Goal: Information Seeking & Learning: Get advice/opinions

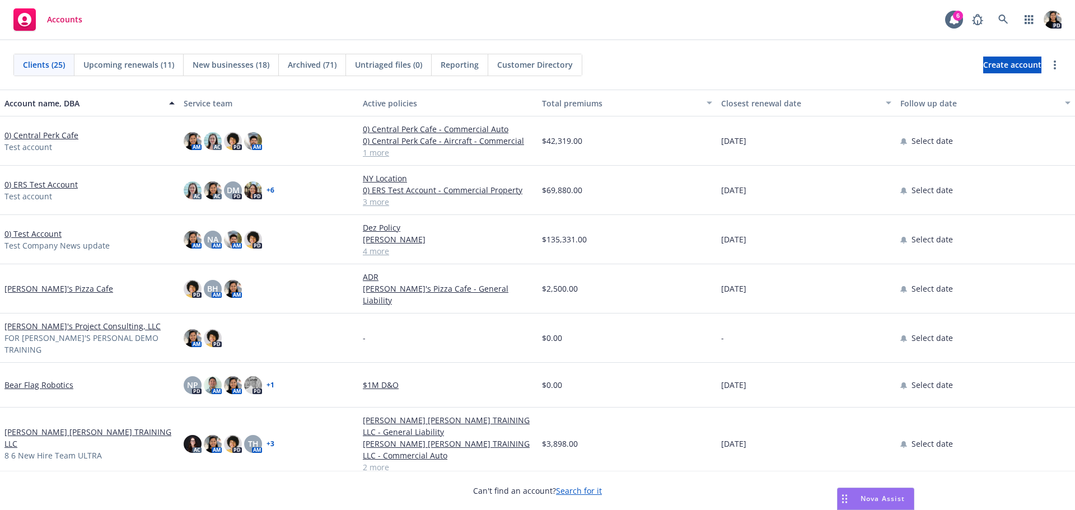
click at [874, 495] on span "Nova Assist" at bounding box center [883, 499] width 44 height 10
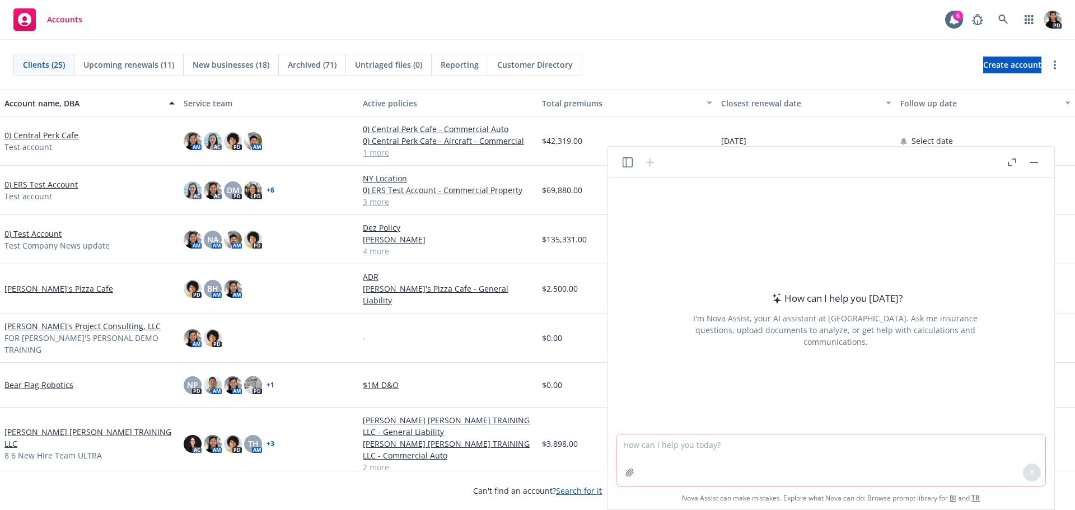
click at [722, 444] on textarea at bounding box center [831, 461] width 429 height 52
type textarea "what is the ownership information for Senor Sisig in [GEOGRAPHIC_DATA] [GEOGRAP…"
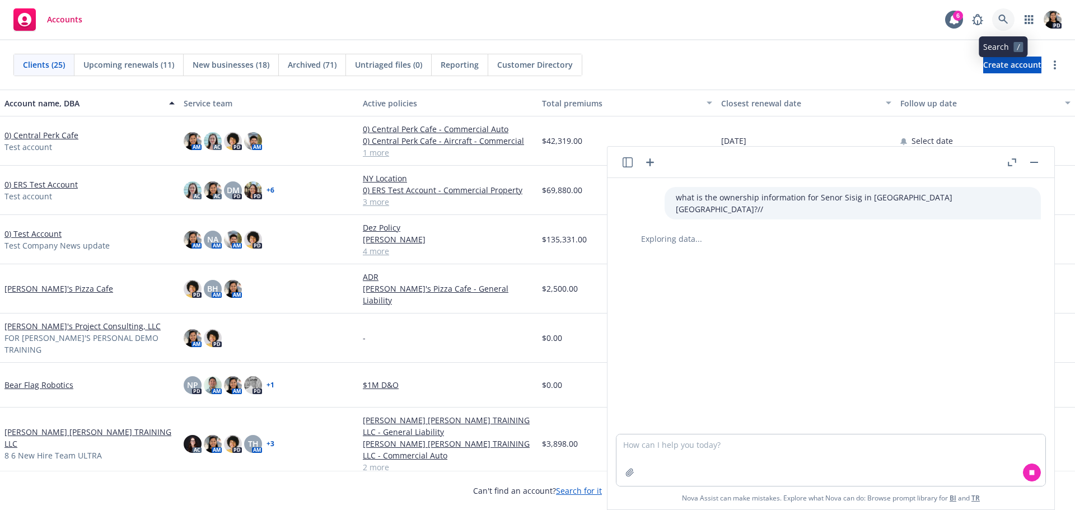
click at [1007, 12] on link at bounding box center [1003, 19] width 22 height 22
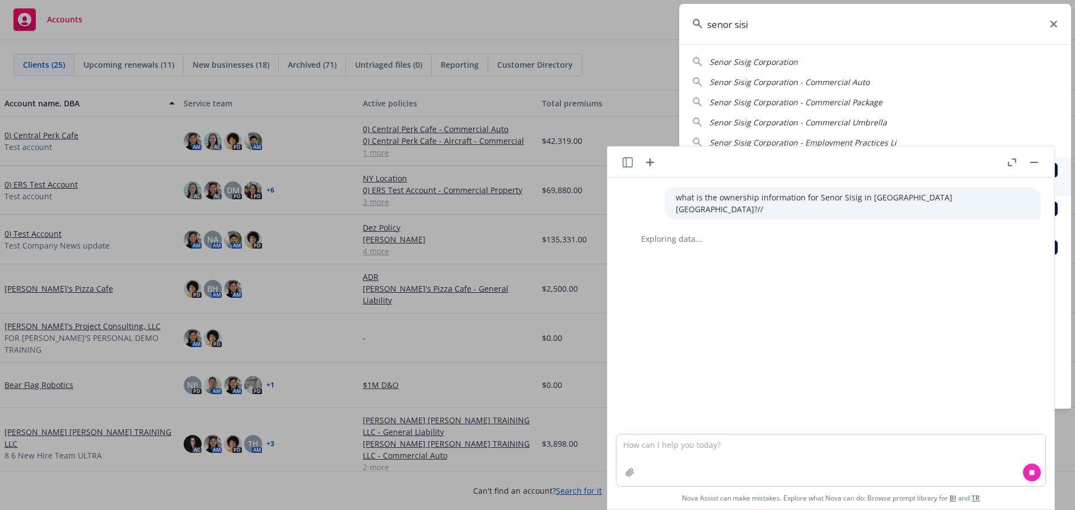
type input "senor sisig"
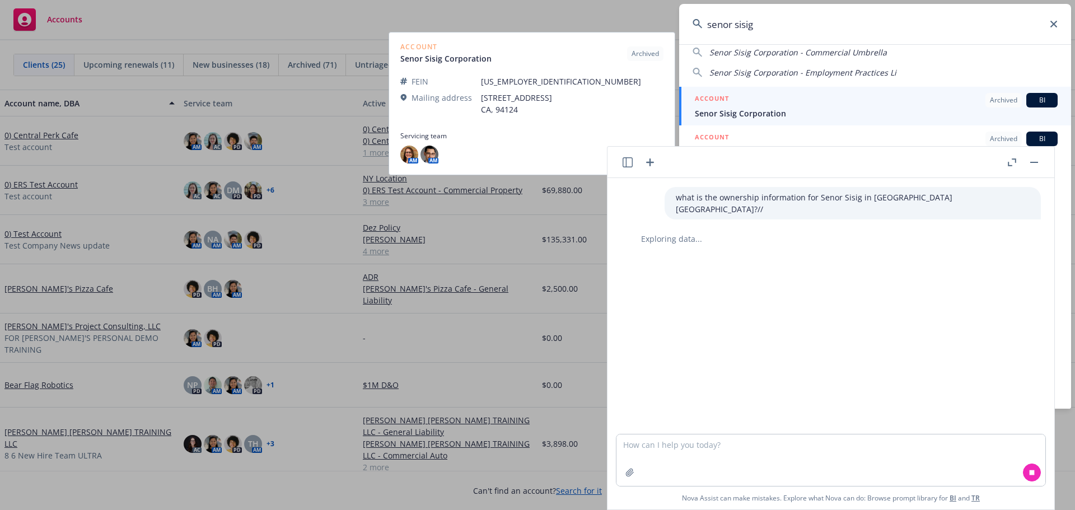
scroll to position [73, 0]
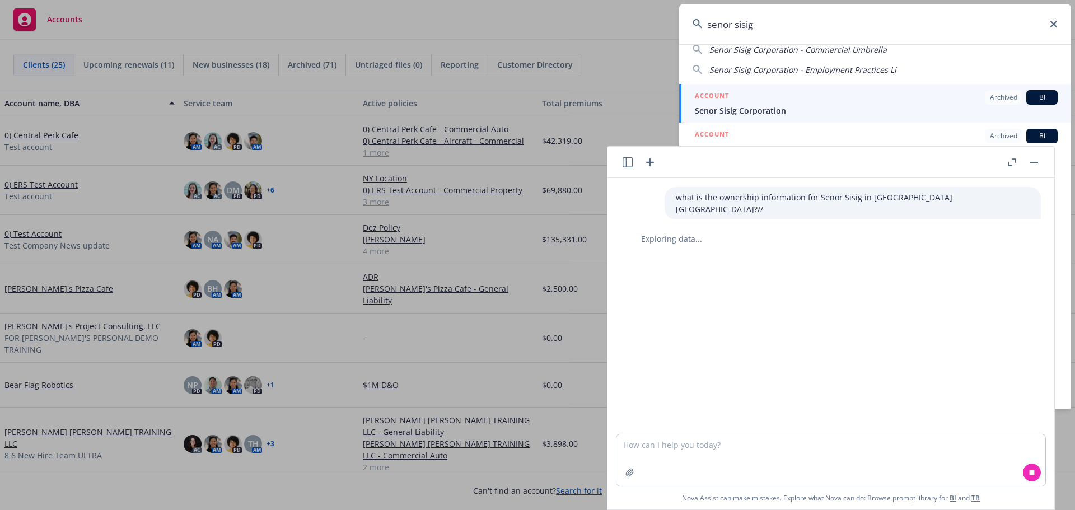
click at [1040, 161] on button "button" at bounding box center [1034, 162] width 13 height 13
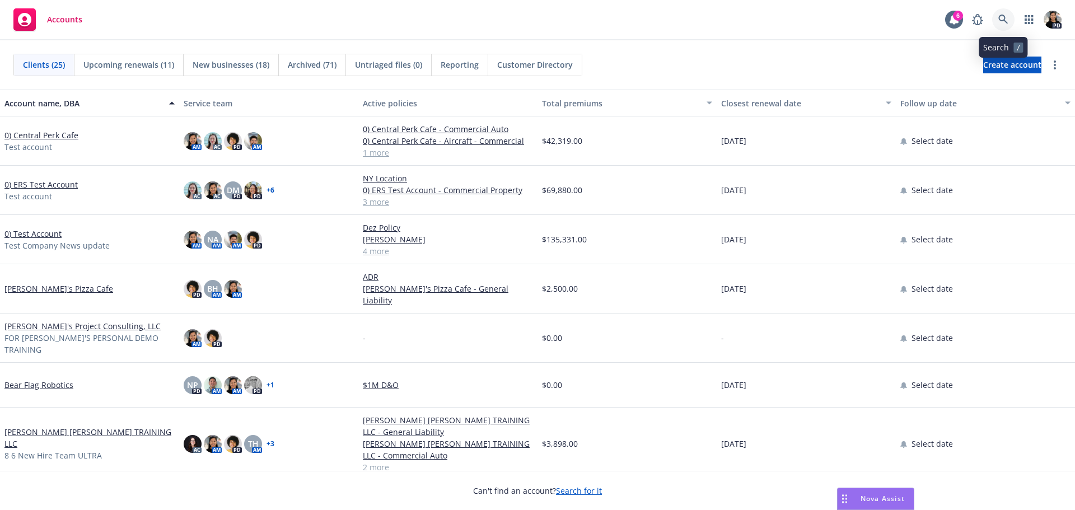
click at [1009, 20] on link at bounding box center [1003, 19] width 22 height 22
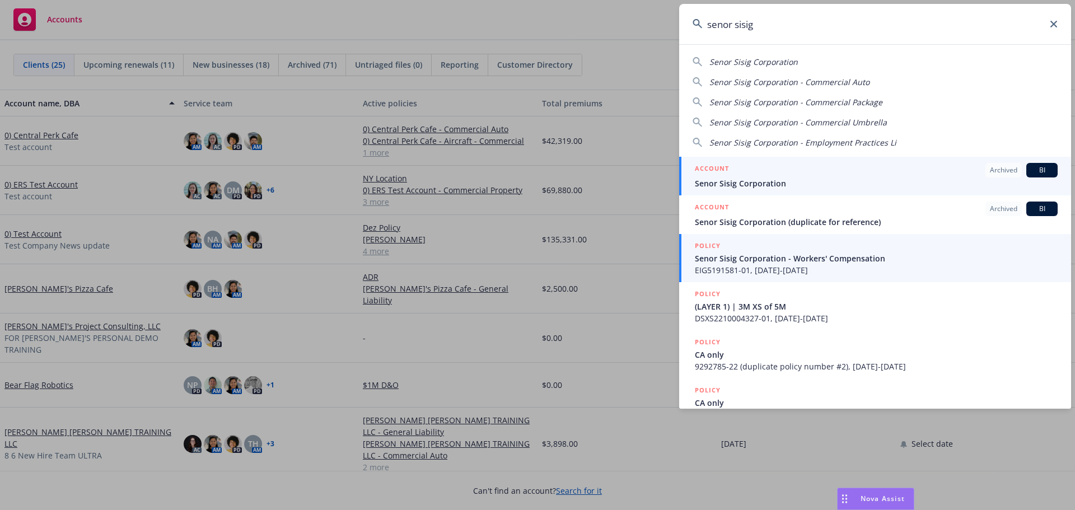
type input "senor sisig"
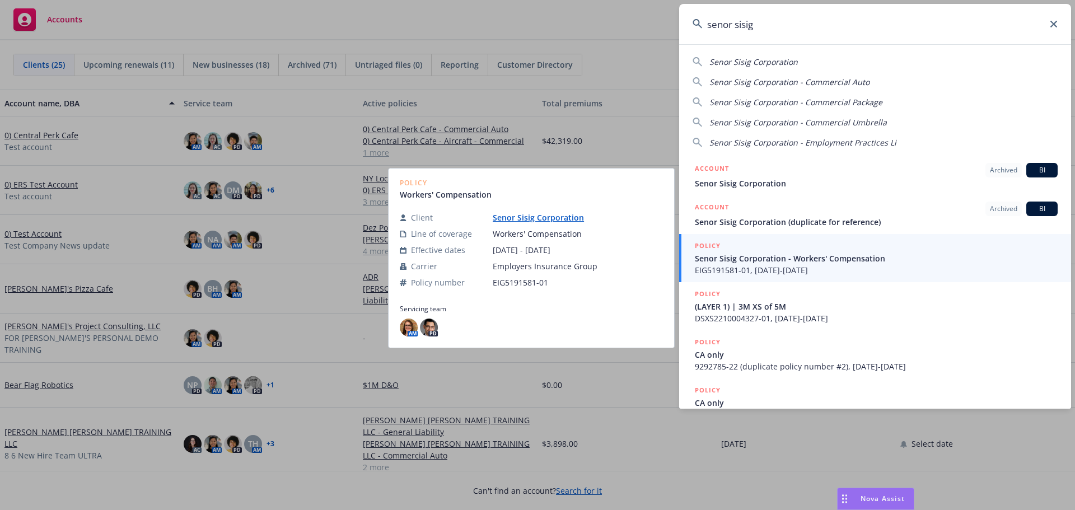
click at [867, 262] on span "Senor Sisig Corporation - Workers' Compensation" at bounding box center [876, 259] width 363 height 12
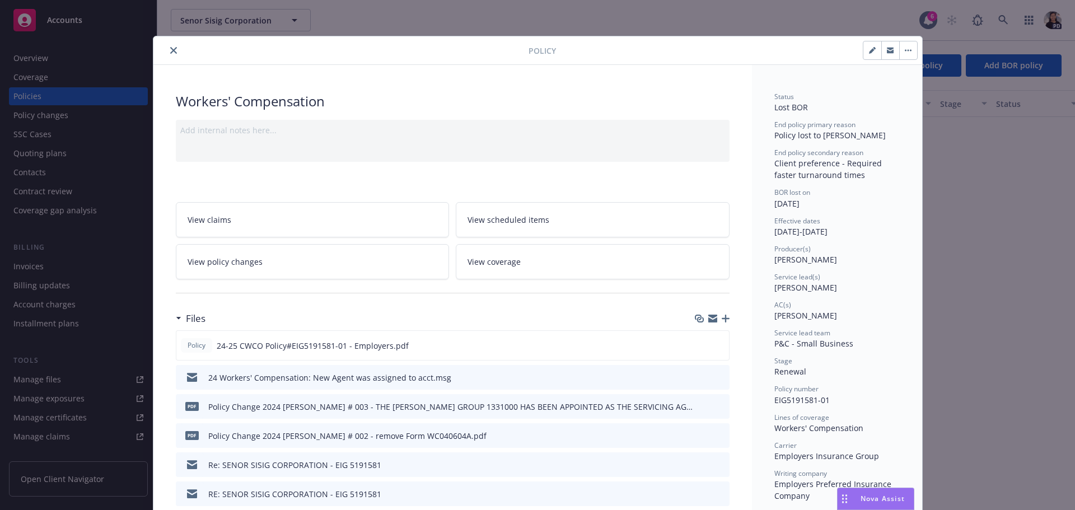
click at [170, 53] on icon "close" at bounding box center [173, 50] width 7 height 7
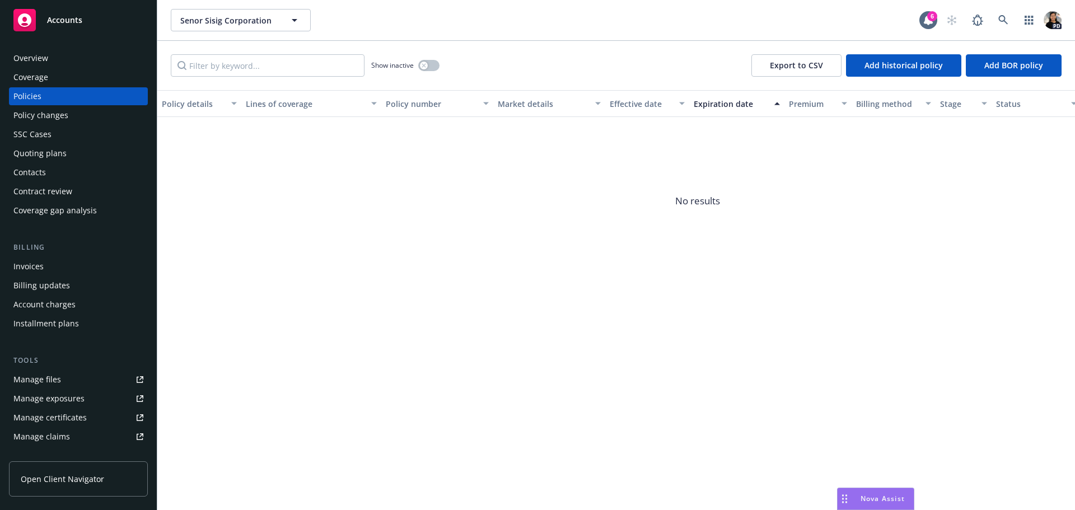
click at [62, 73] on div "Coverage" at bounding box center [78, 77] width 130 height 18
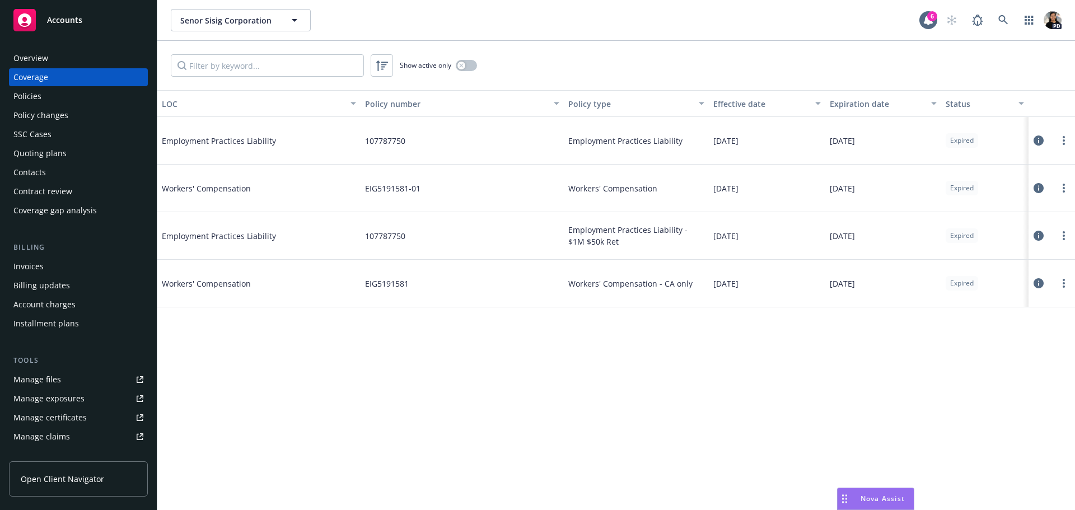
click at [67, 92] on div "Policies" at bounding box center [78, 96] width 130 height 18
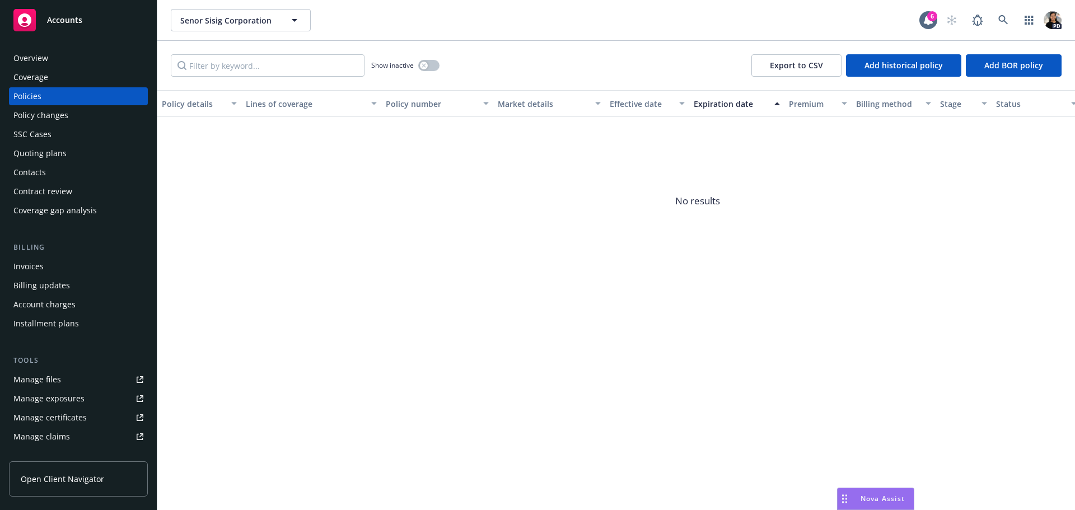
click at [67, 58] on div "Overview" at bounding box center [78, 58] width 130 height 18
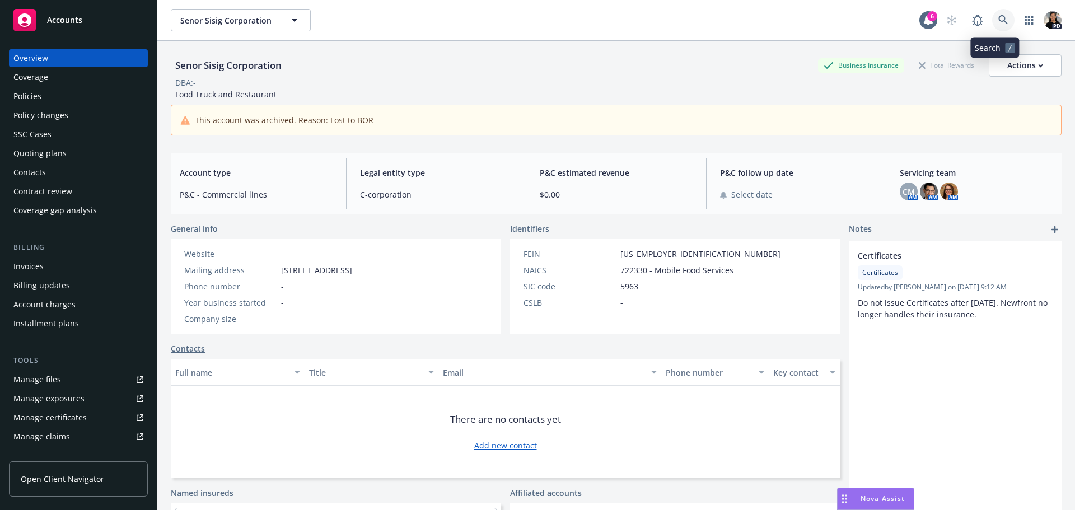
click at [998, 22] on icon at bounding box center [1003, 20] width 10 height 10
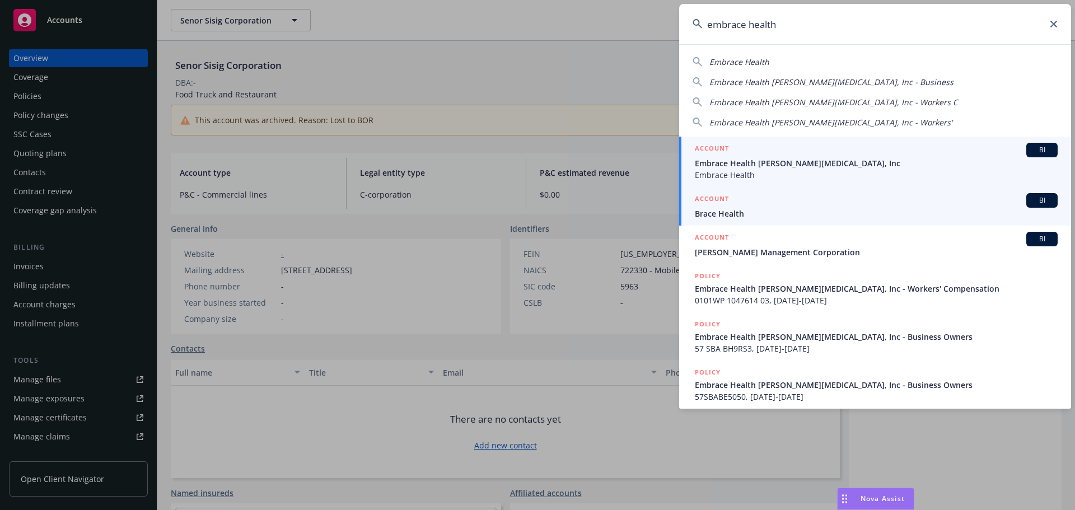
type input "embrace health"
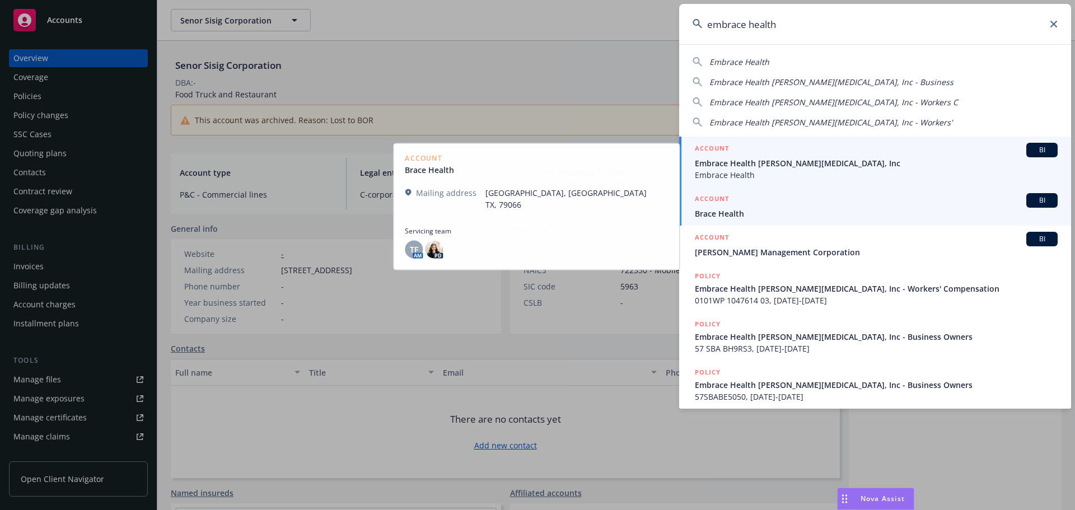
click at [917, 167] on span "Embrace Health [PERSON_NAME][MEDICAL_DATA], Inc" at bounding box center [876, 163] width 363 height 12
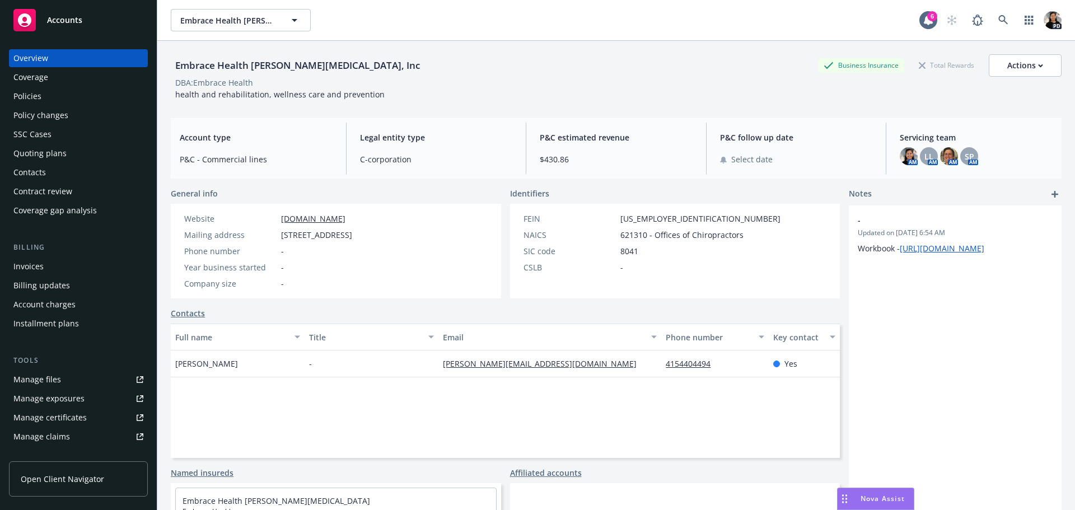
click at [324, 63] on div "Embrace Health [PERSON_NAME][MEDICAL_DATA], Inc" at bounding box center [298, 65] width 254 height 15
copy div "Embrace Health [PERSON_NAME][MEDICAL_DATA], Inc"
click at [873, 494] on span "Nova Assist" at bounding box center [883, 499] width 44 height 10
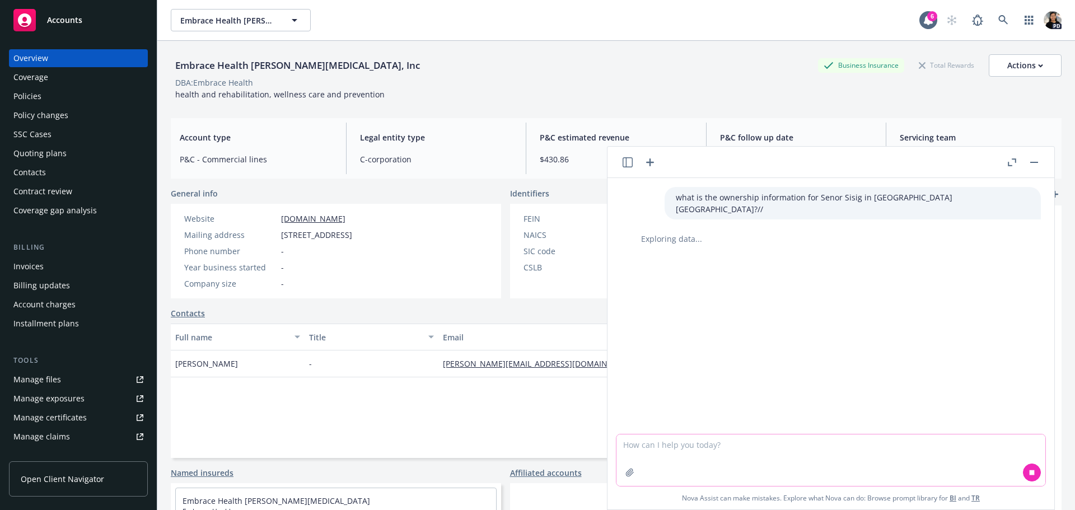
click at [896, 472] on textarea at bounding box center [831, 461] width 429 height 52
paste textarea "Embrace Health [PERSON_NAME][MEDICAL_DATA], Inc"
type textarea "Embrace Health [PERSON_NAME][MEDICAL_DATA], Inc"
click at [1033, 472] on icon at bounding box center [1032, 472] width 5 height 5
click at [792, 447] on textarea "Embrace Health [PERSON_NAME][MEDICAL_DATA], Inc" at bounding box center [831, 461] width 429 height 52
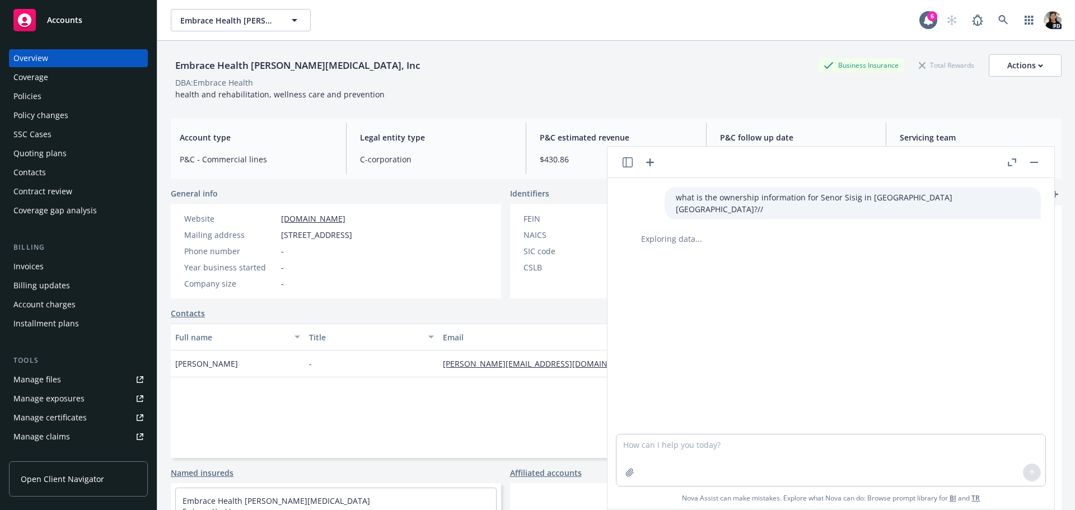
click at [651, 165] on icon "button" at bounding box center [649, 162] width 13 height 13
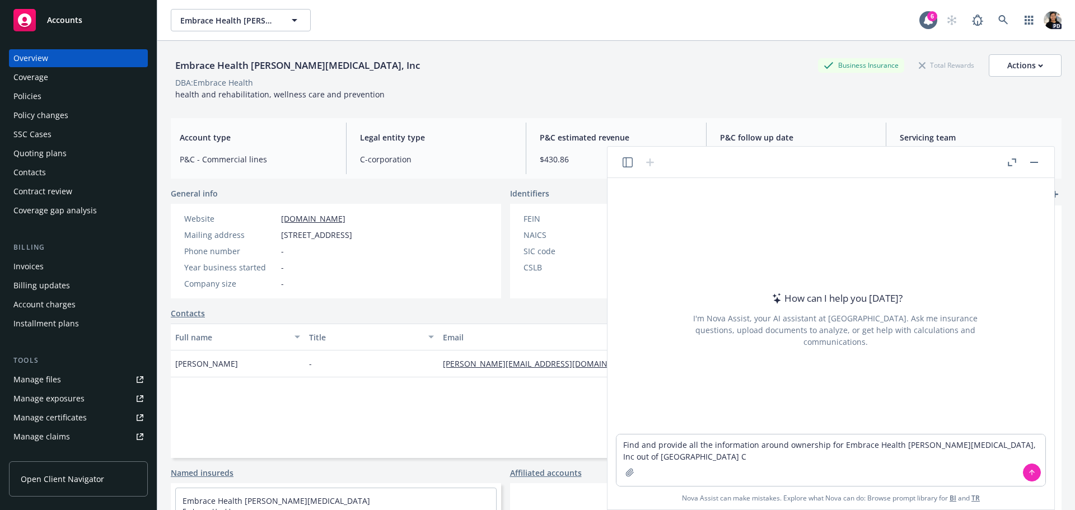
type textarea "Find and provide all the information around ownership for Embrace Health [PERSO…"
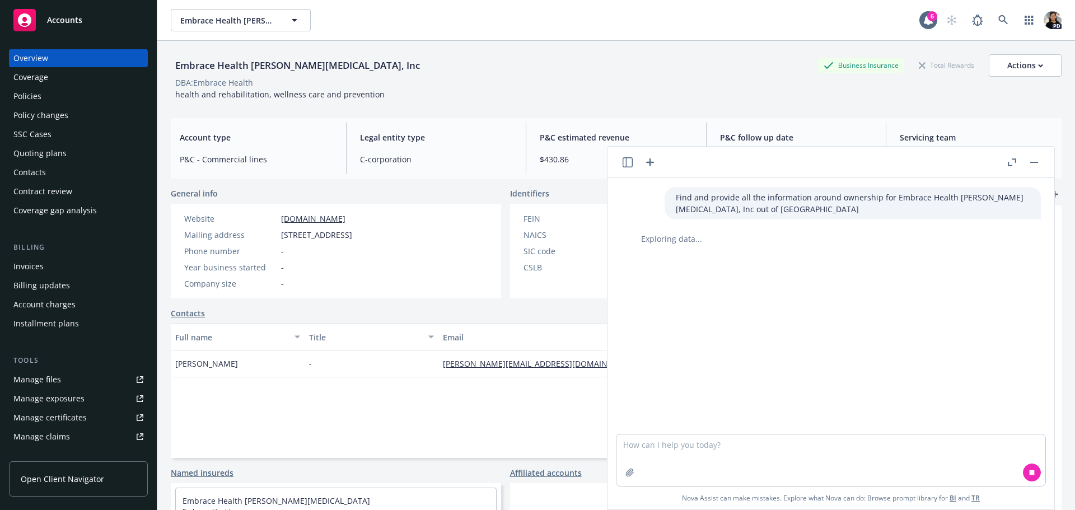
click at [666, 253] on div "Find and provide all the information around ownership for Embrace Health [PERSO…" at bounding box center [831, 306] width 438 height 256
click at [876, 246] on div "Find and provide all the information around ownership for Embrace Health [PERSO…" at bounding box center [831, 306] width 438 height 256
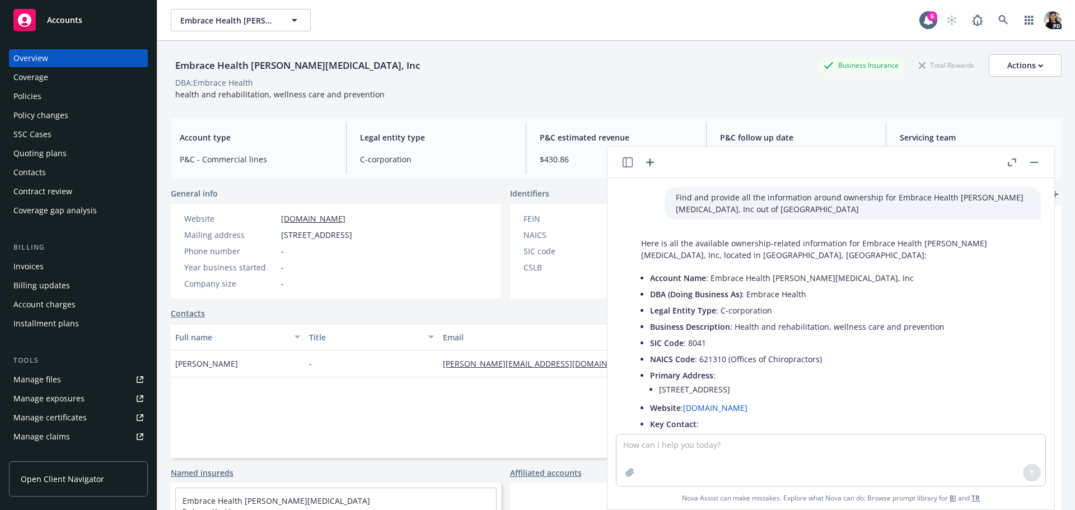
click at [707, 202] on p "Find and provide all the information around ownership for Embrace Health [PERSO…" at bounding box center [853, 204] width 354 height 24
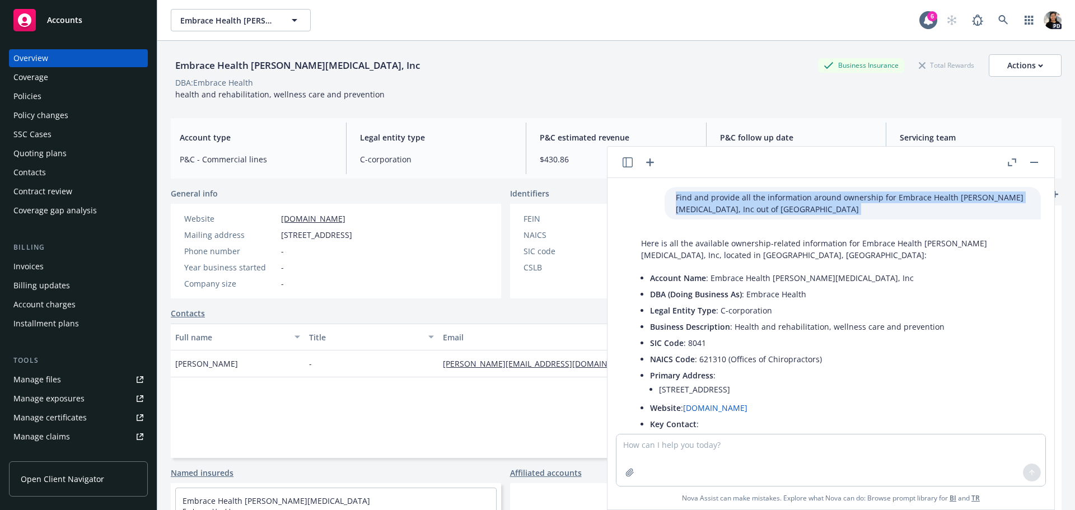
click at [707, 202] on p "Find and provide all the information around ownership for Embrace Health [PERSO…" at bounding box center [853, 204] width 354 height 24
copy p "Find and provide all the information around ownership for Embrace Health [PERSO…"
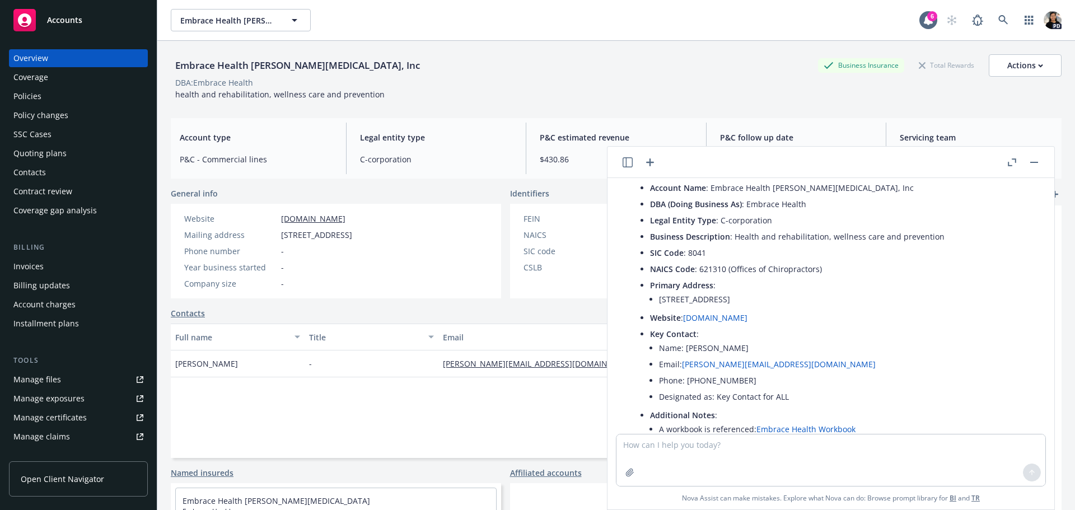
scroll to position [33, 0]
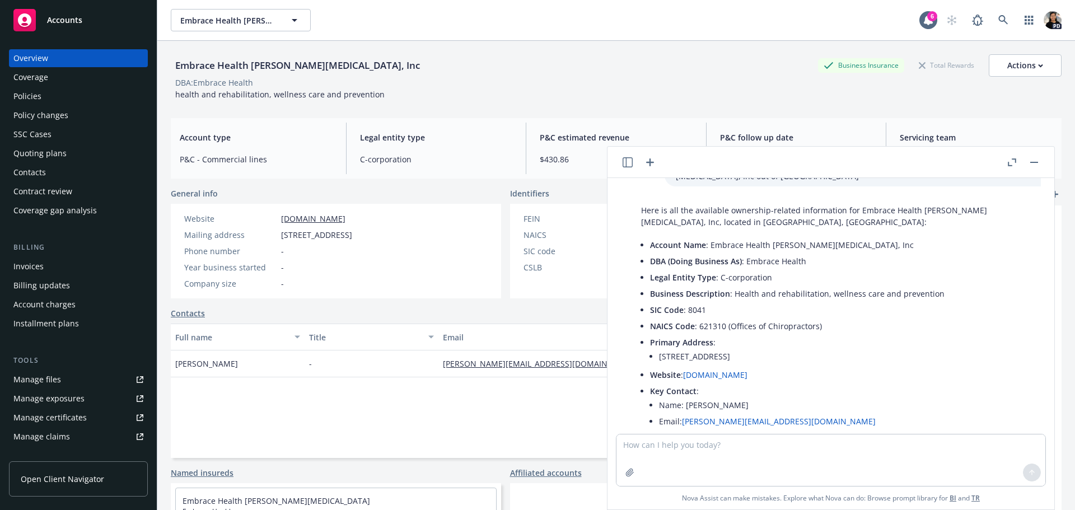
click at [791, 353] on li "[STREET_ADDRESS]" at bounding box center [844, 356] width 371 height 16
copy ul "[STREET_ADDRESS]"
click at [710, 457] on textarea at bounding box center [831, 461] width 429 height 52
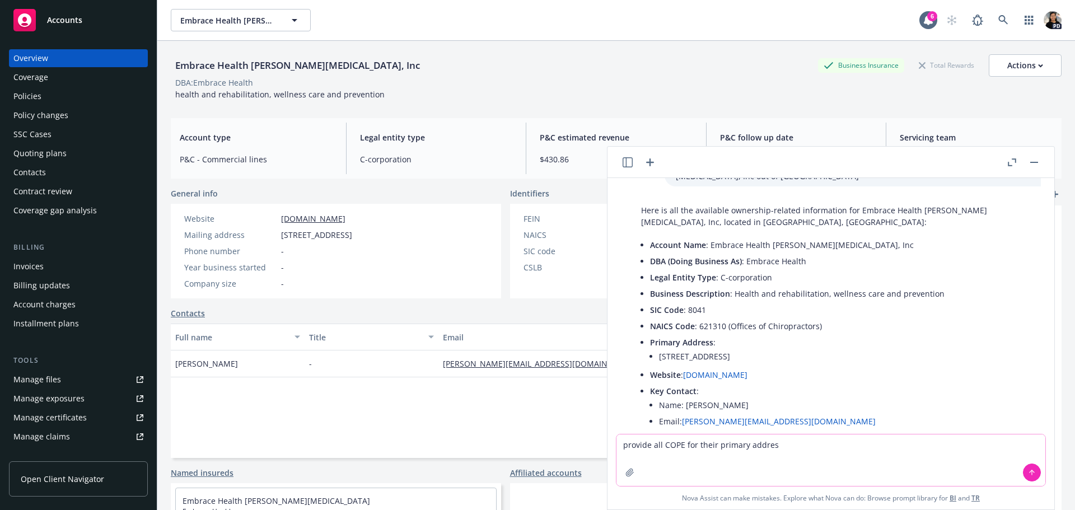
type textarea "provide all COPE for their primary address"
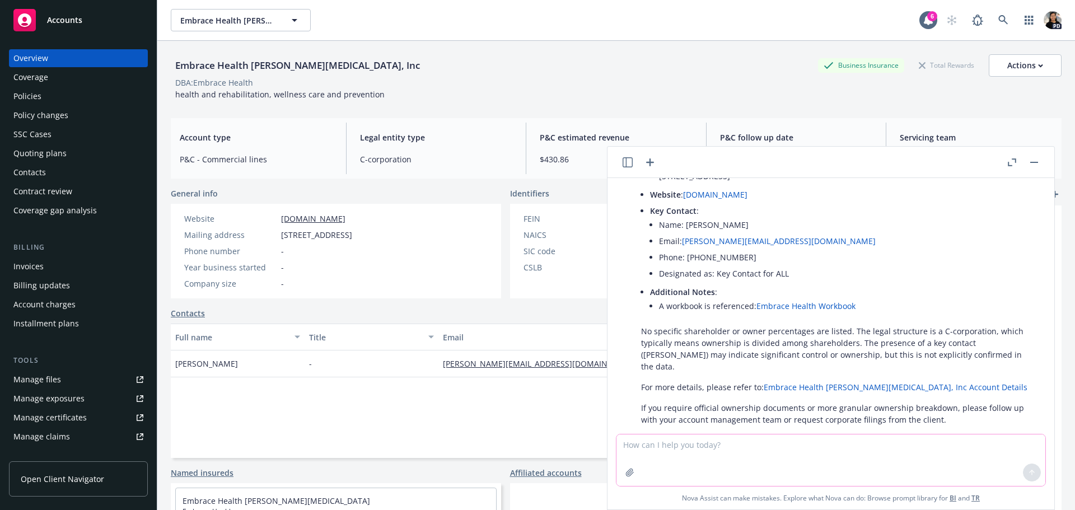
scroll to position [224, 0]
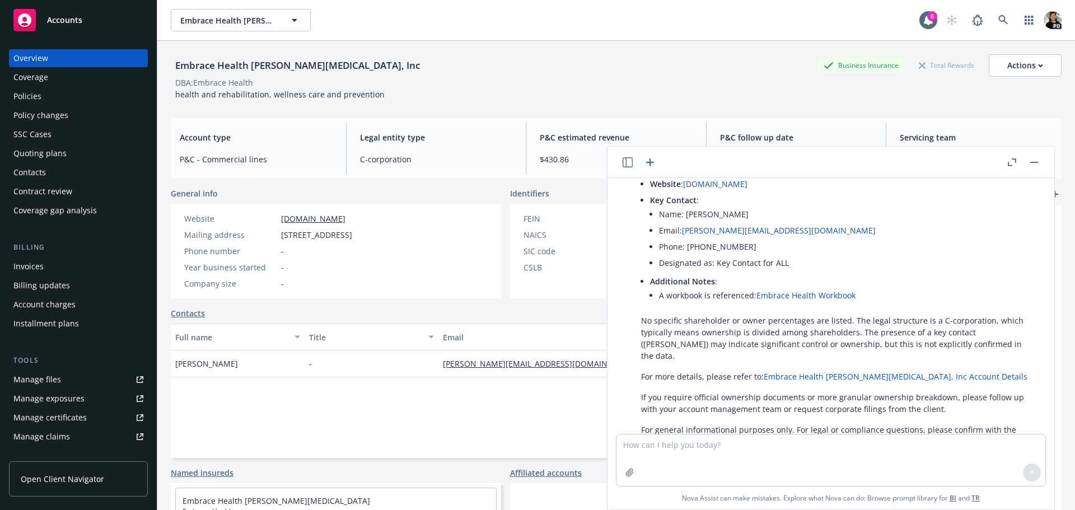
click at [844, 292] on link "Embrace Health Workbook" at bounding box center [806, 295] width 99 height 11
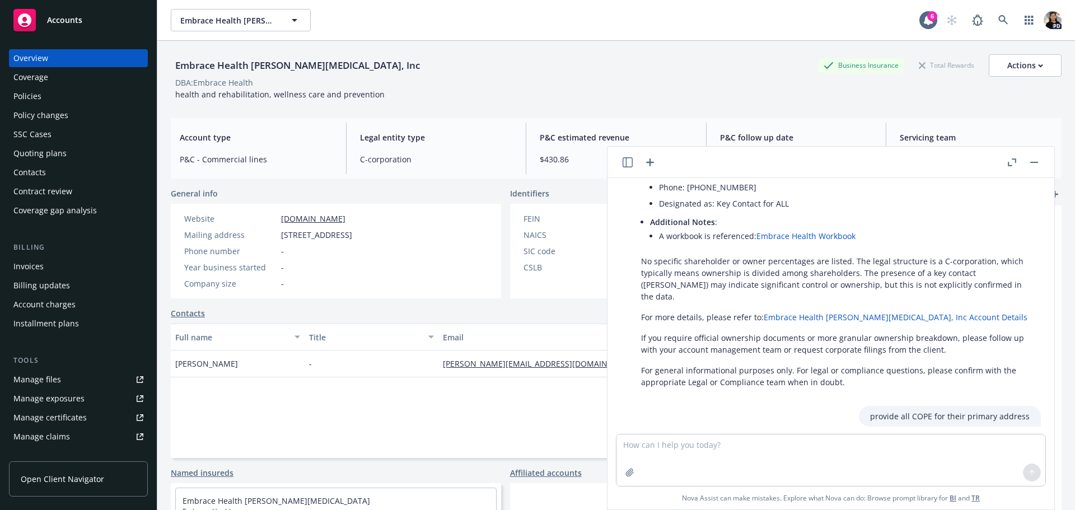
scroll to position [336, 0]
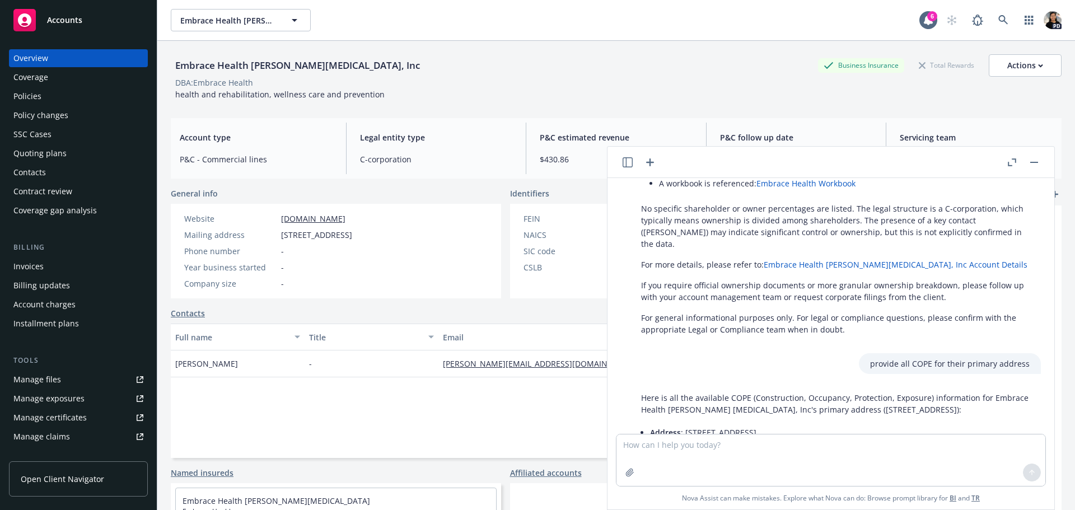
click at [930, 259] on link "Embrace Health [PERSON_NAME][MEDICAL_DATA], Inc Account Details" at bounding box center [896, 264] width 264 height 11
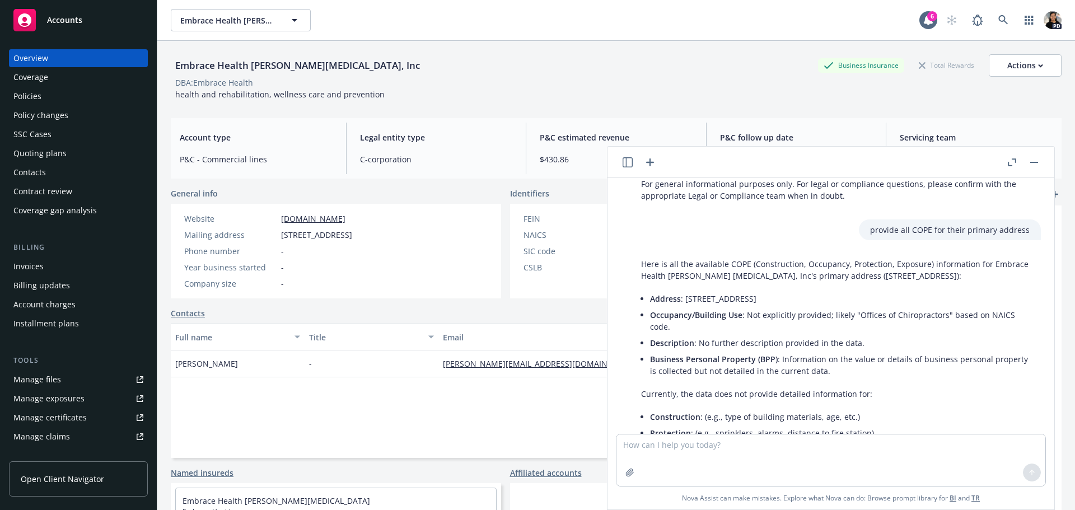
scroll to position [466, 0]
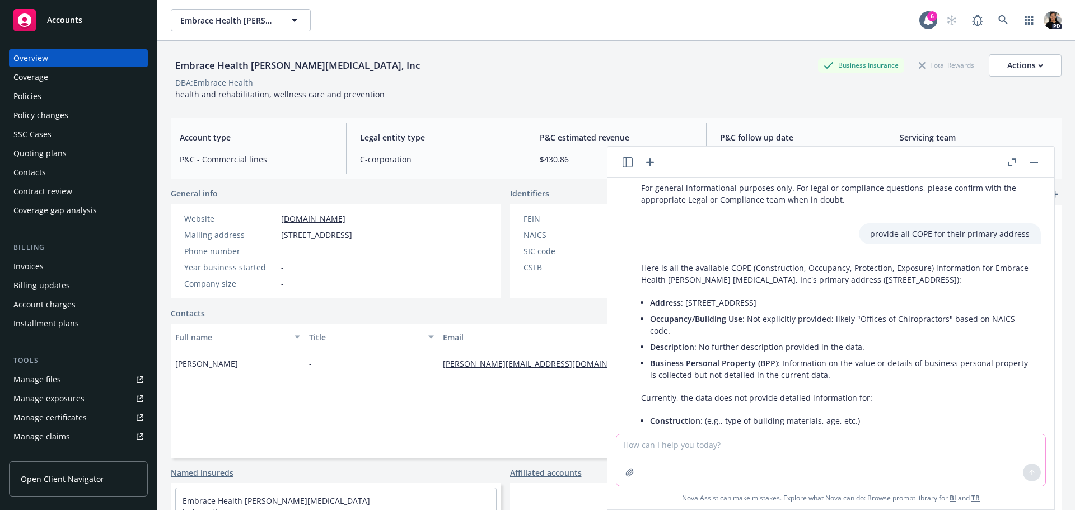
click at [886, 445] on textarea at bounding box center [831, 461] width 429 height 52
type textarea "who are the owners?"
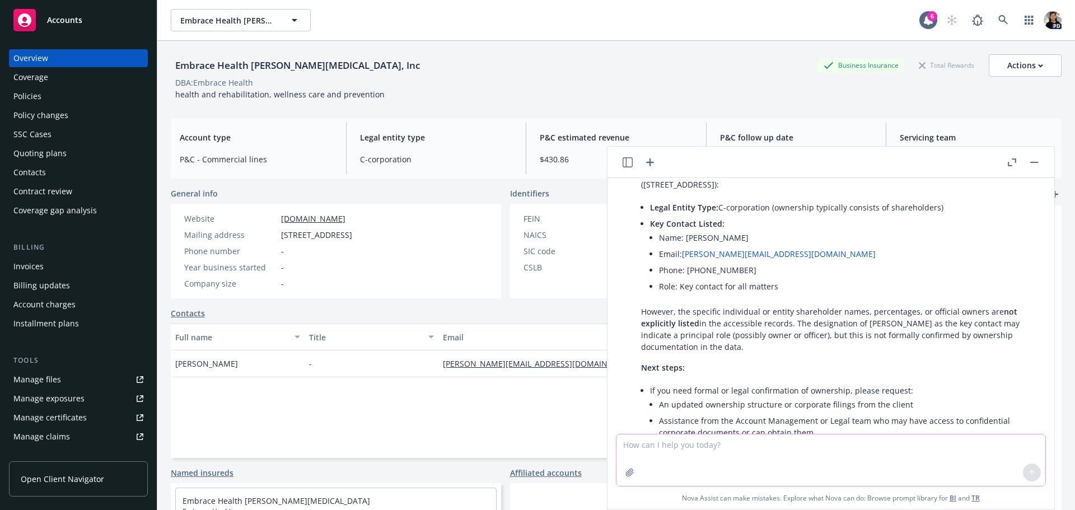
scroll to position [914, 0]
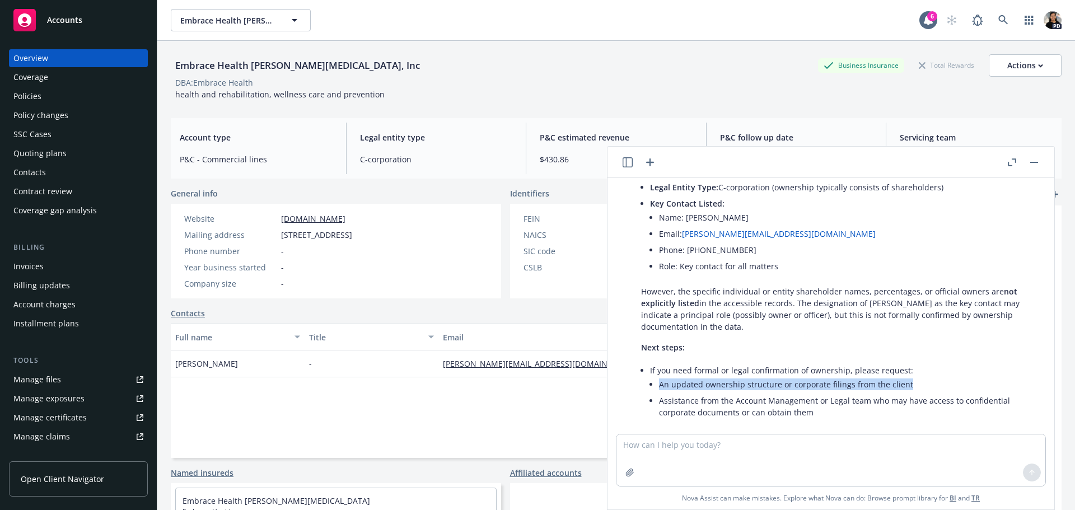
drag, startPoint x: 661, startPoint y: 362, endPoint x: 913, endPoint y: 361, distance: 251.4
click at [912, 376] on li "An updated ownership structure or corporate filings from the client" at bounding box center [844, 384] width 371 height 16
copy li "An updated ownership structure or corporate filings from the client"
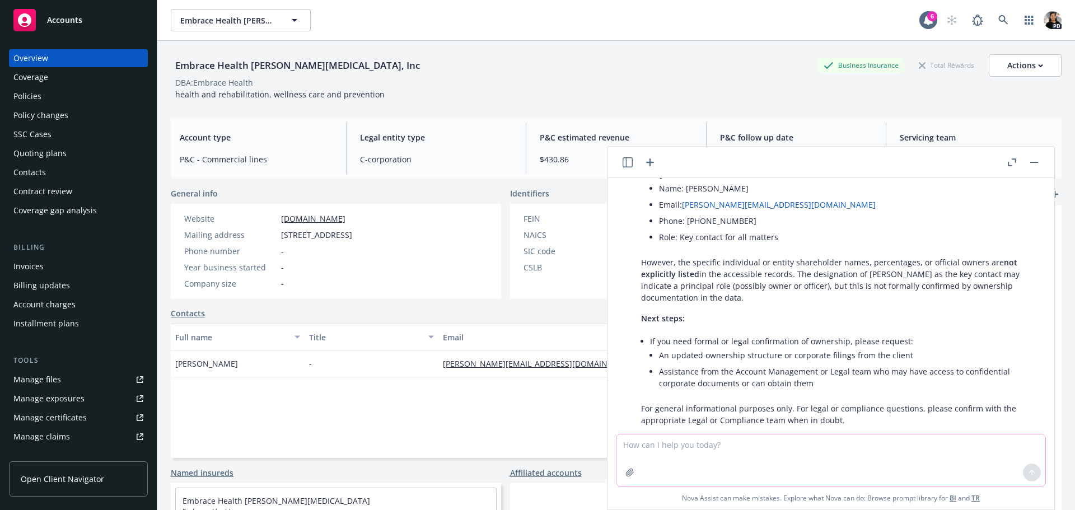
click at [826, 459] on textarea at bounding box center [831, 461] width 429 height 52
type textarea "P"
paste textarea "An updated ownership structure or corporate filings from the client"
click at [683, 445] on textarea "yes provide the An updated ownership structure or corporate filings from the cl…" at bounding box center [831, 461] width 429 height 52
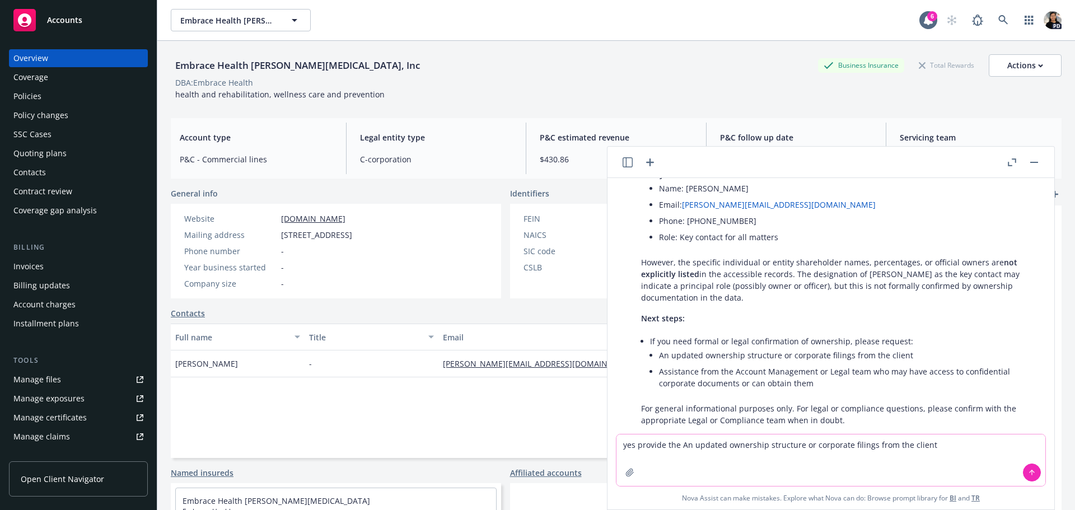
type textarea "yes provide the updated ownership structure or corporate filings from the client"
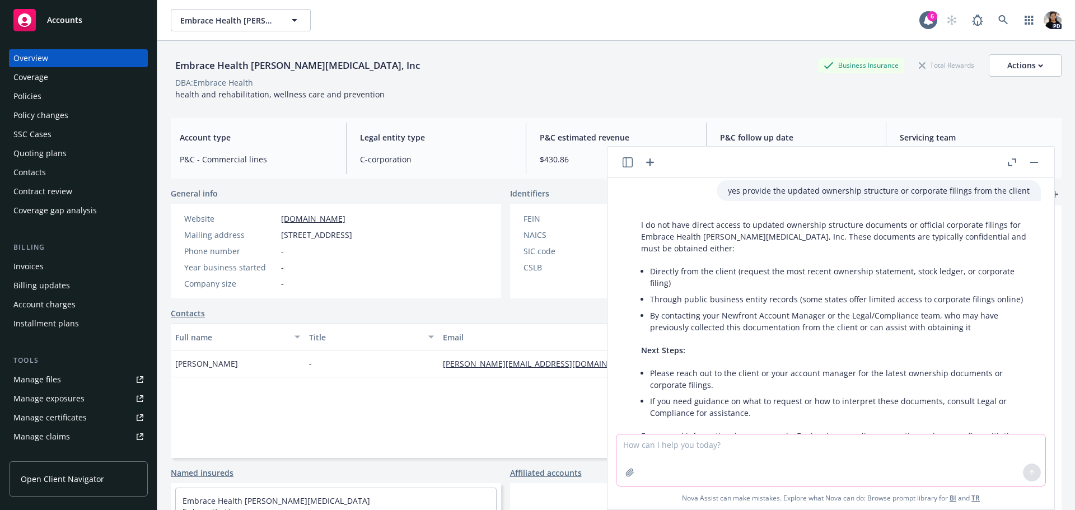
scroll to position [1234, 0]
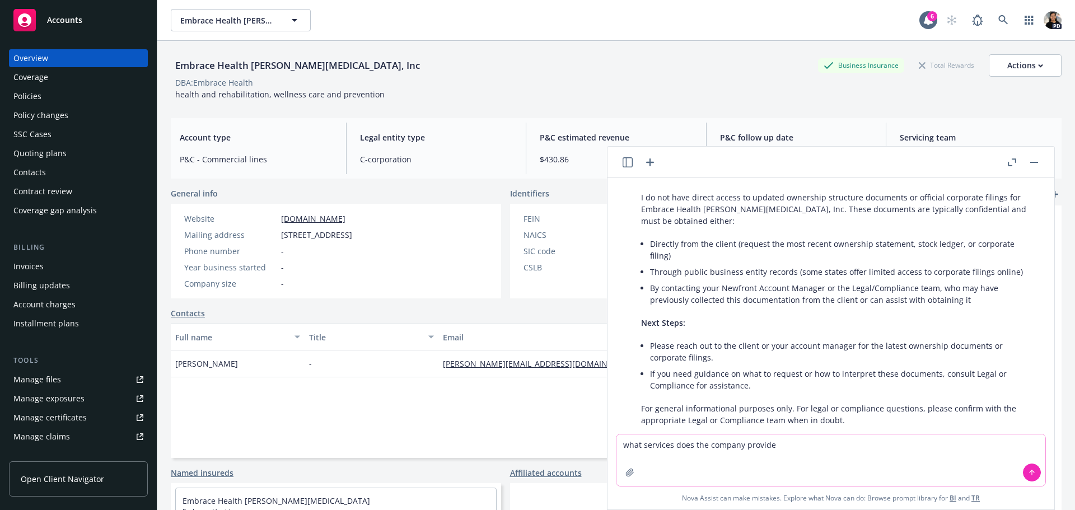
type textarea "what services does the company provide?"
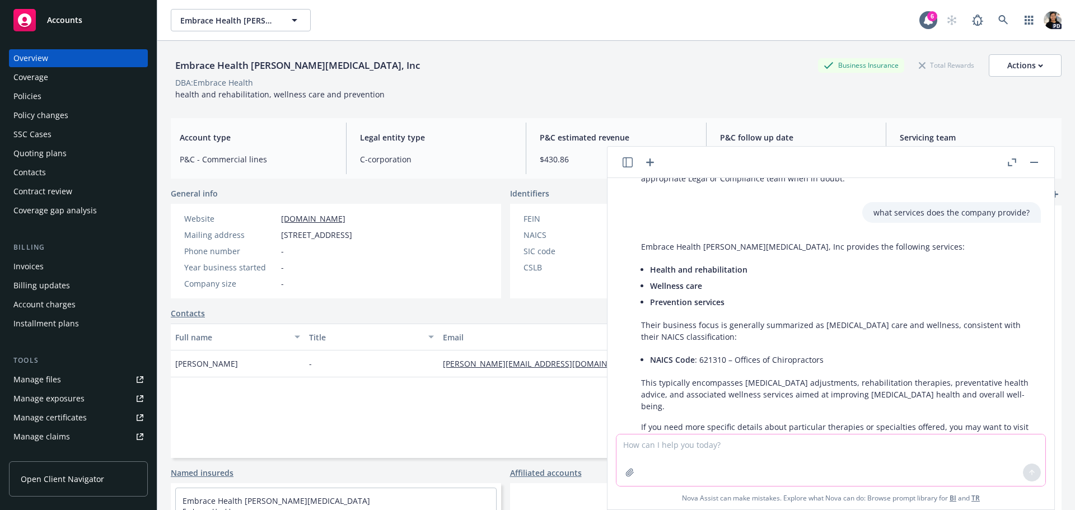
scroll to position [1483, 0]
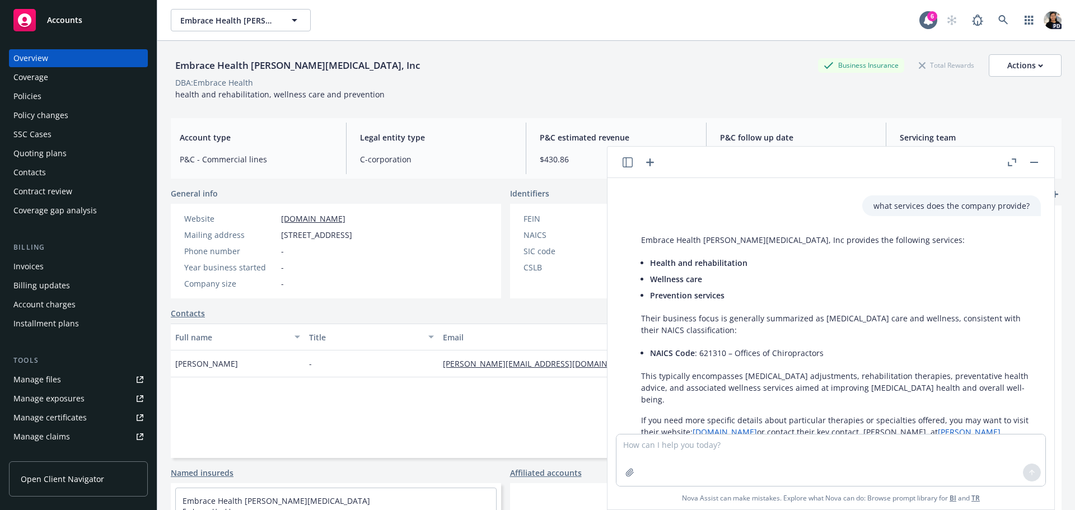
click at [923, 200] on p "what services does the company provide?" at bounding box center [952, 206] width 156 height 12
copy p "what services does the company provide?"
click at [768, 454] on textarea at bounding box center [831, 461] width 429 height 52
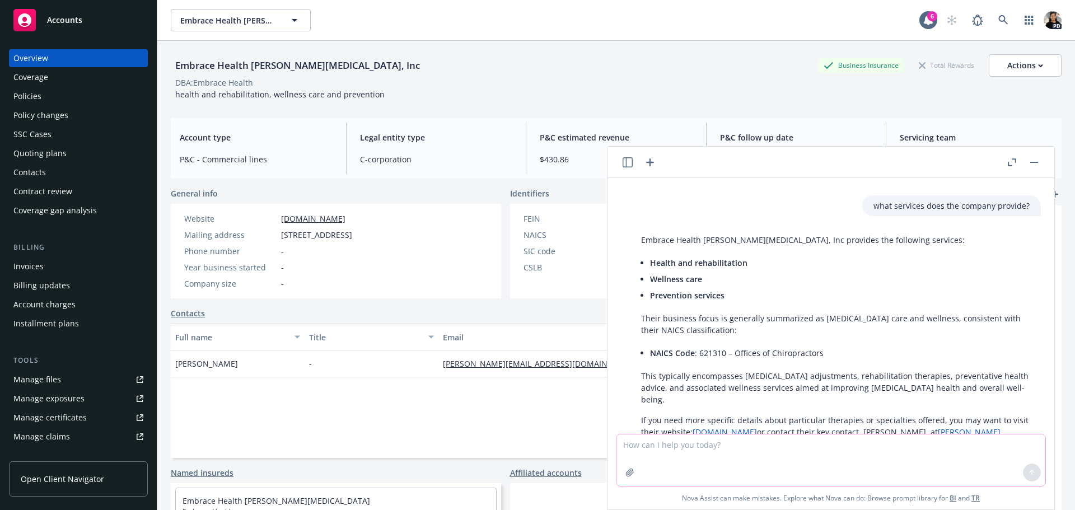
paste textarea "Provide all most recent public available news or business updates on this compa…"
type textarea "Provide all most recent public available news or business updates on this compa…"
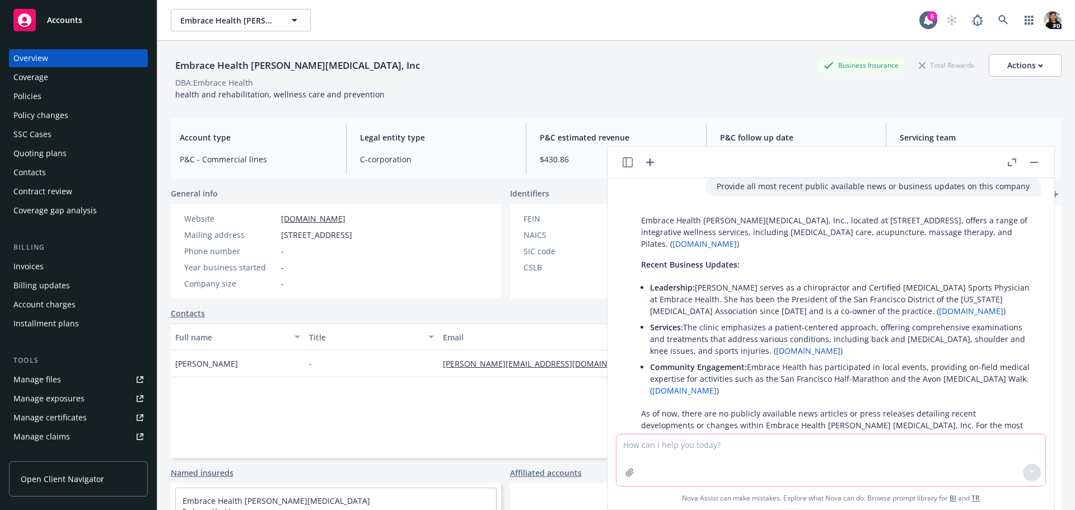
scroll to position [1824, 0]
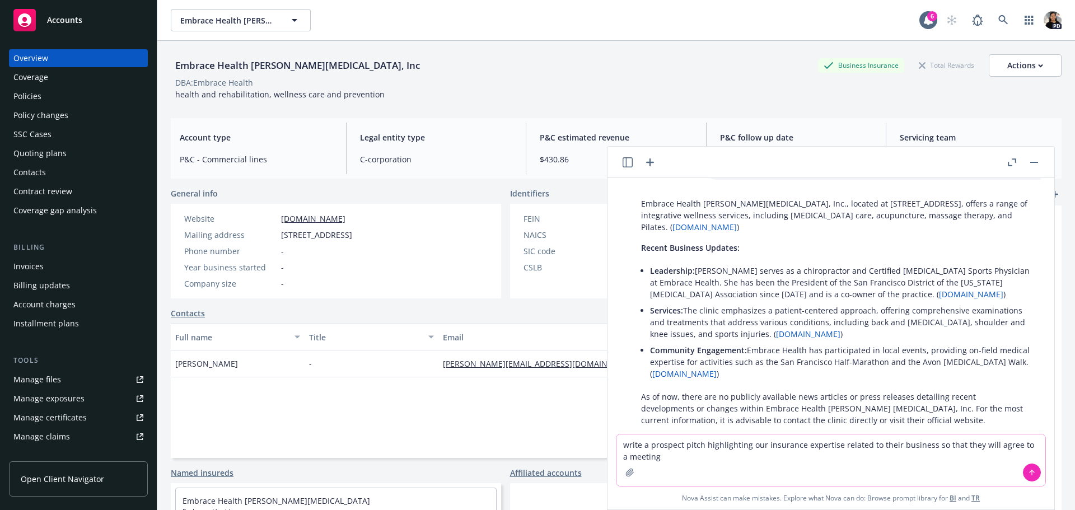
click at [836, 445] on textarea "write a prospect pitch highlighting our insurance expertise related to their bu…" at bounding box center [831, 461] width 429 height 52
click at [753, 446] on textarea "write a prospect pitch highlighting our insurance expertise and technology tool…" at bounding box center [831, 461] width 429 height 52
type textarea "write a prospect pitch highlighting Newfront's insurance expertise and technolo…"
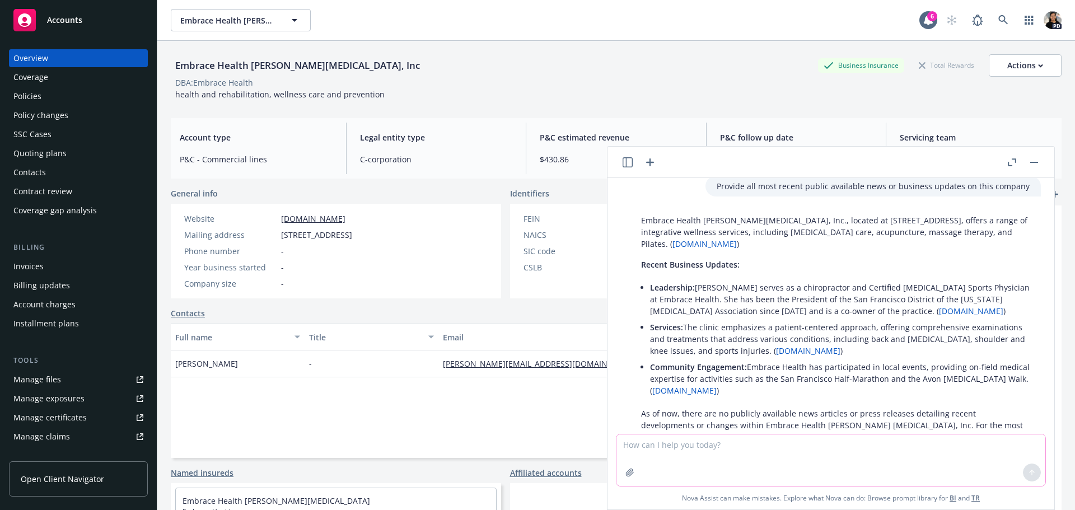
scroll to position [1975, 0]
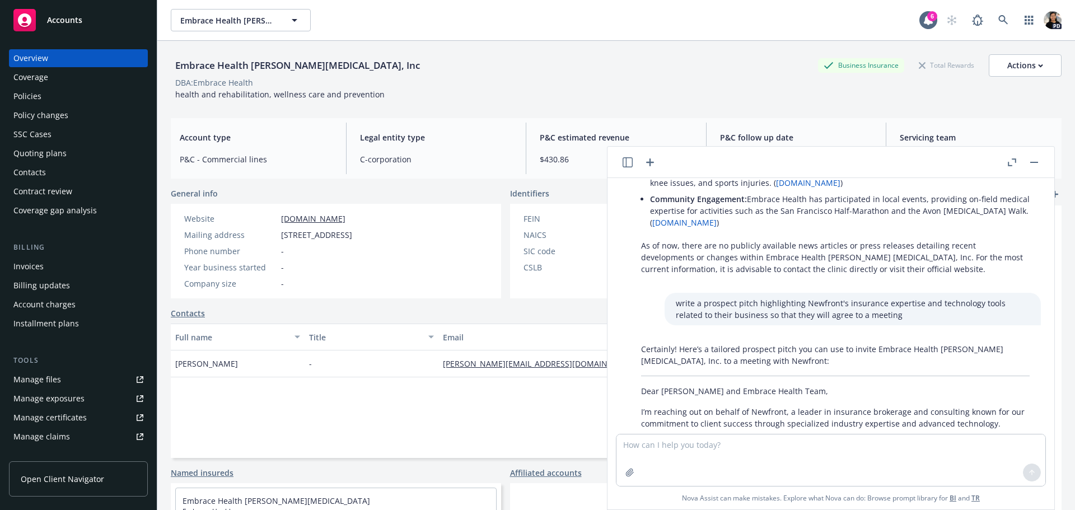
click at [813, 297] on p "write a prospect pitch highlighting Newfront's insurance expertise and technolo…" at bounding box center [853, 309] width 354 height 24
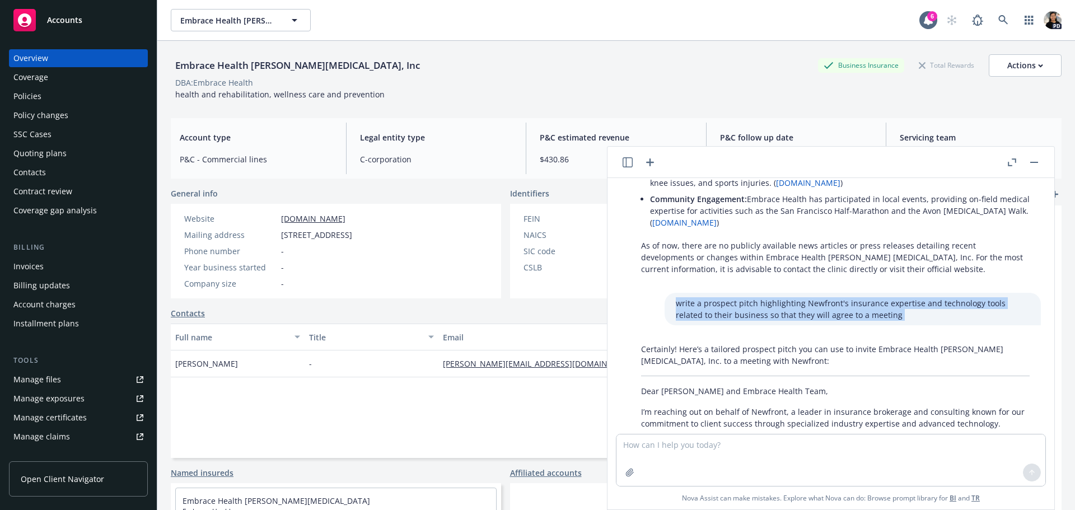
click at [813, 297] on p "write a prospect pitch highlighting Newfront's insurance expertise and technolo…" at bounding box center [853, 309] width 354 height 24
copy p "write a prospect pitch highlighting Newfront's insurance expertise and technolo…"
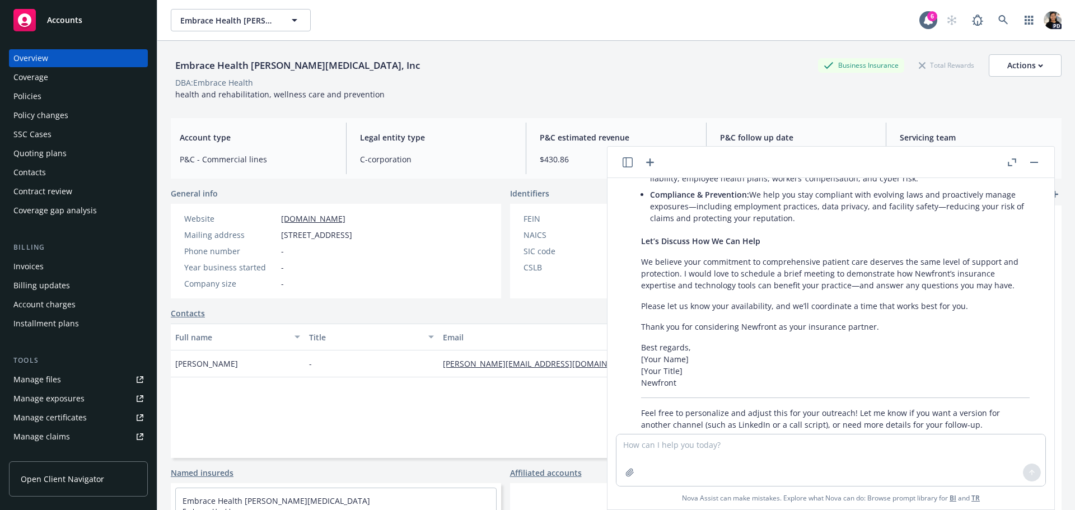
scroll to position [2423, 0]
click at [743, 450] on textarea at bounding box center [831, 461] width 429 height 52
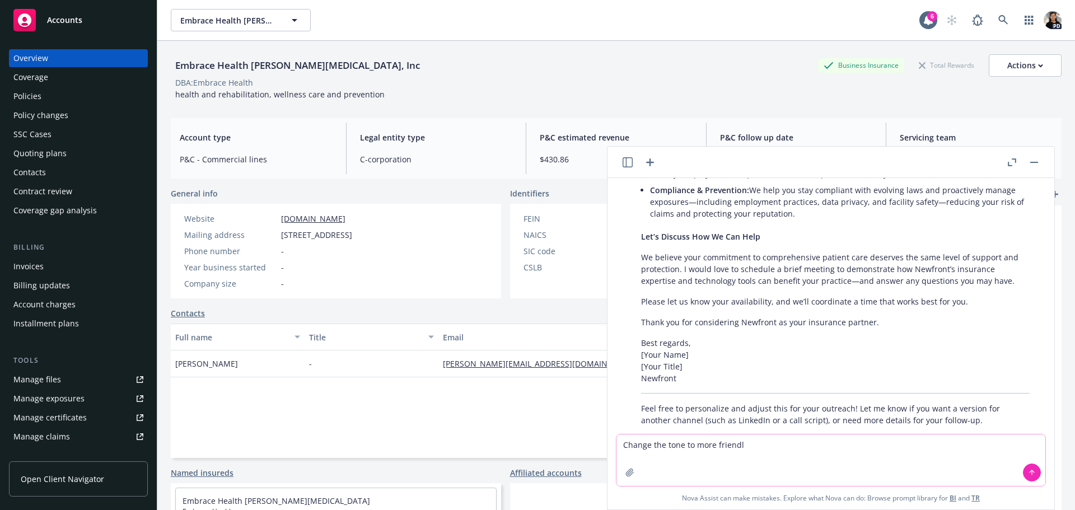
type textarea "Change the tone to more friendly"
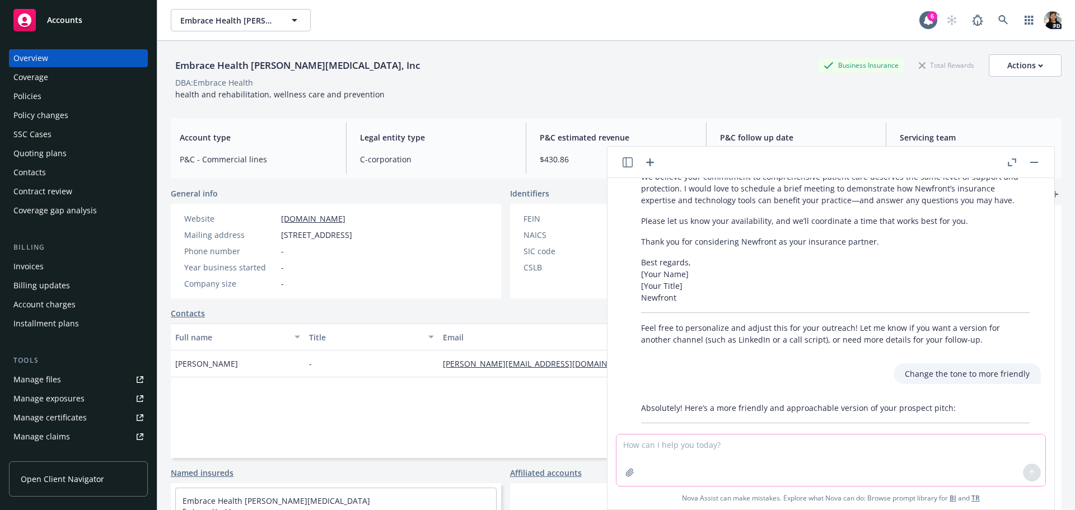
scroll to position [2471, 0]
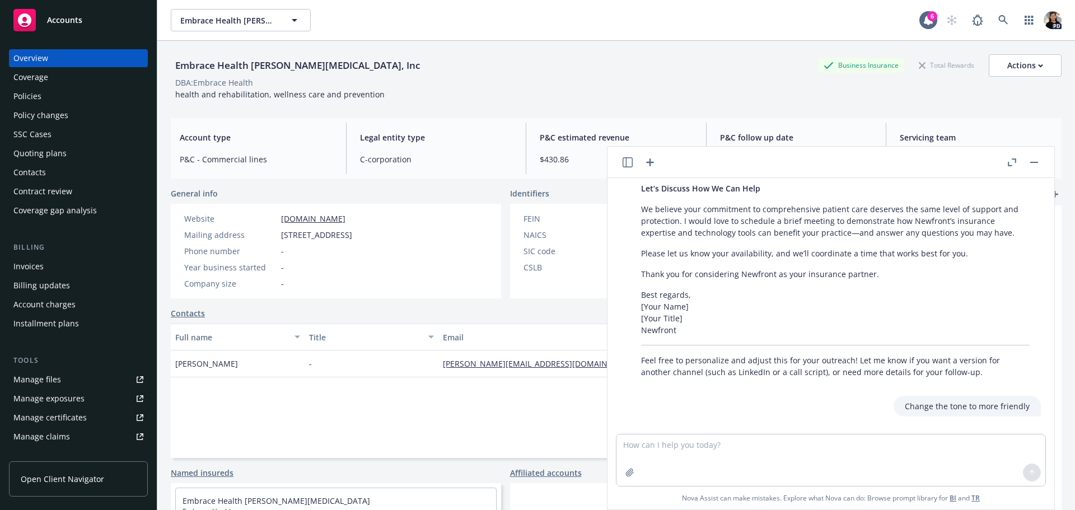
click at [954, 400] on p "Change the tone to more friendly" at bounding box center [967, 406] width 125 height 12
copy p "Change the tone to more friendly"
click at [680, 457] on textarea at bounding box center [831, 461] width 429 height 52
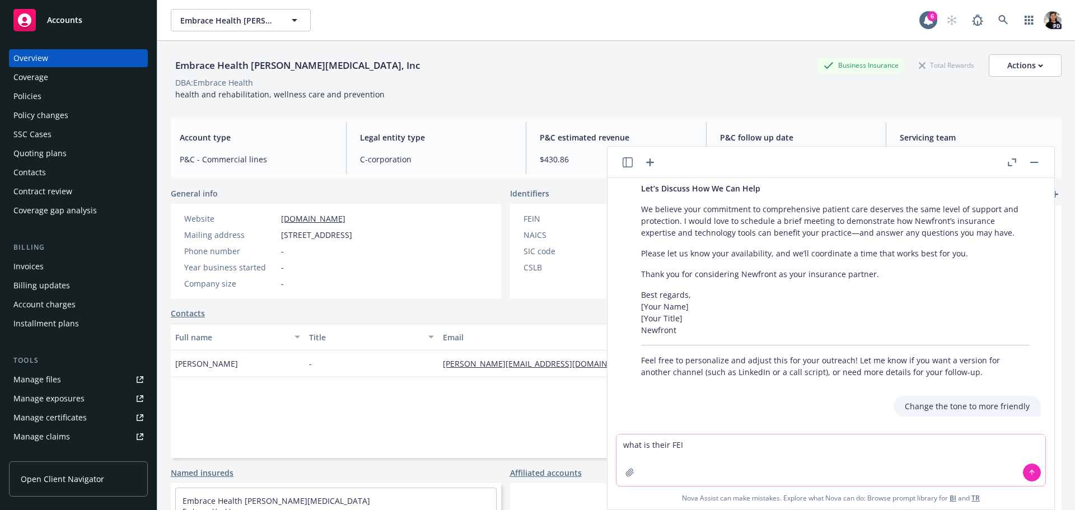
type textarea "what is their FEIN"
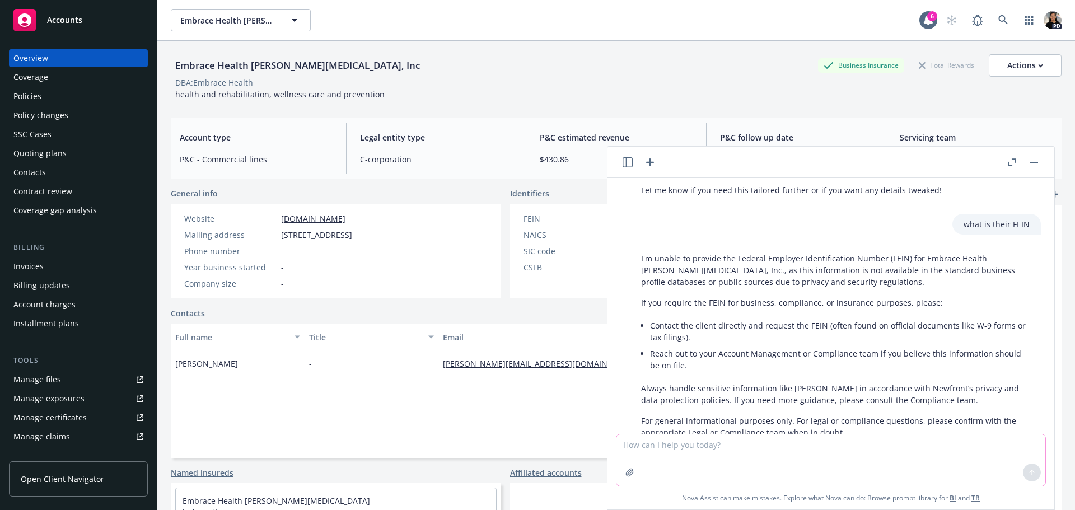
scroll to position [3162, 0]
type textarea "what assets do they own?"
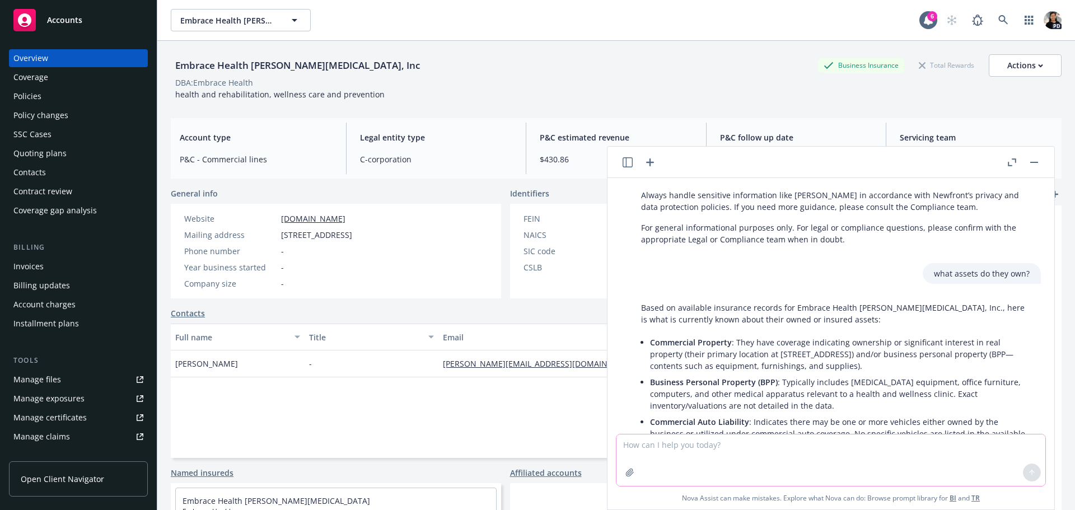
scroll to position [3350, 0]
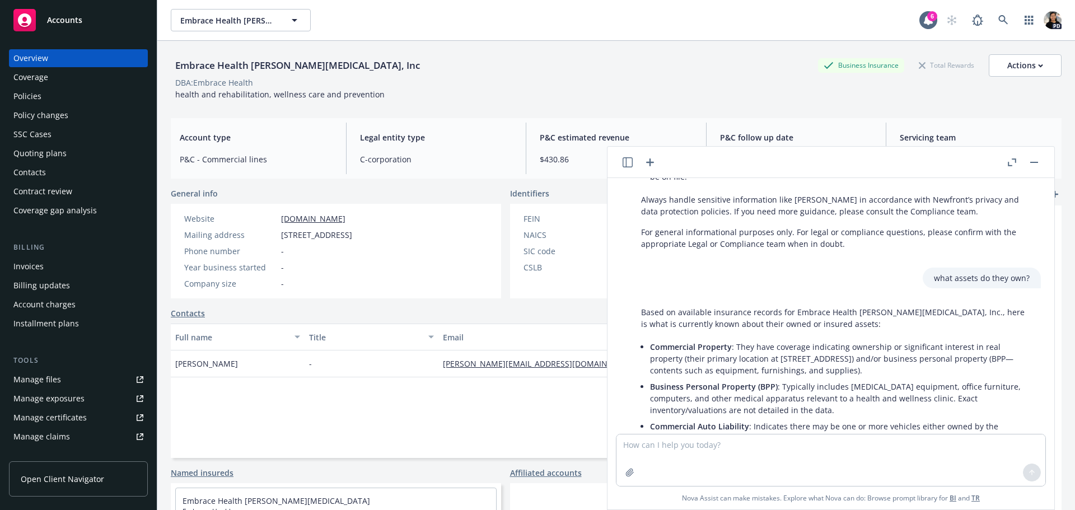
click at [954, 272] on p "what assets do they own?" at bounding box center [982, 278] width 96 height 12
copy p "what assets do they own?"
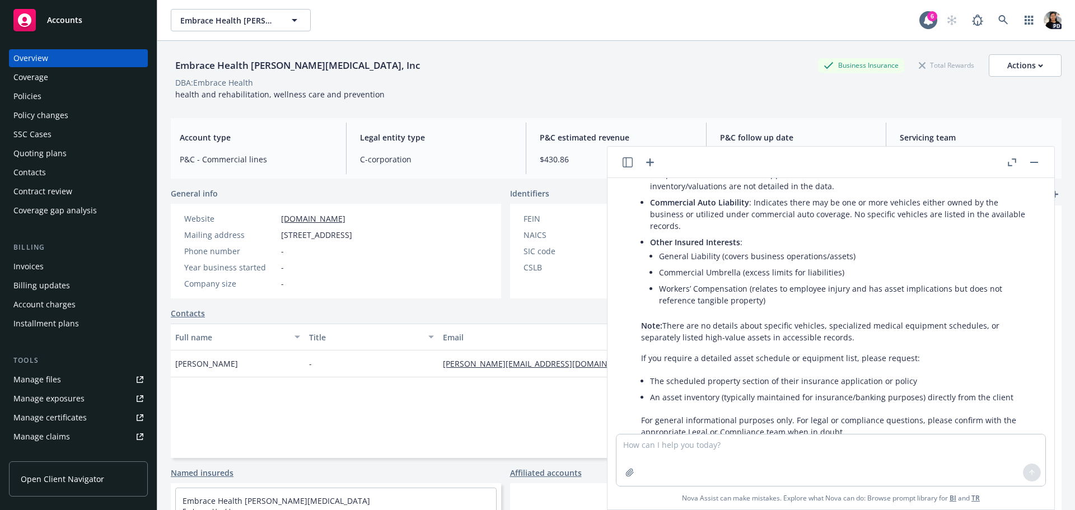
click at [624, 162] on icon "button" at bounding box center [628, 162] width 10 height 10
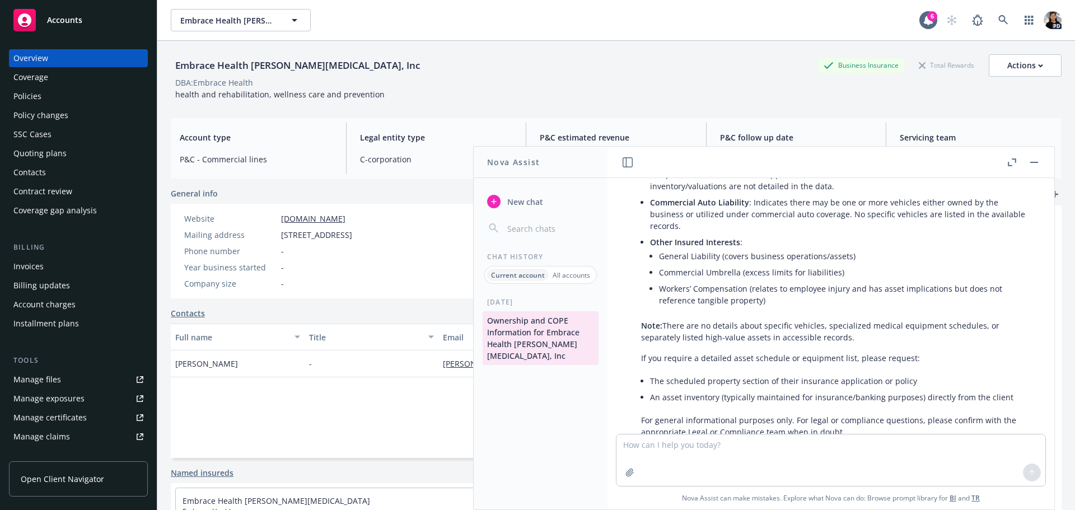
click at [629, 165] on icon "button" at bounding box center [628, 162] width 10 height 10
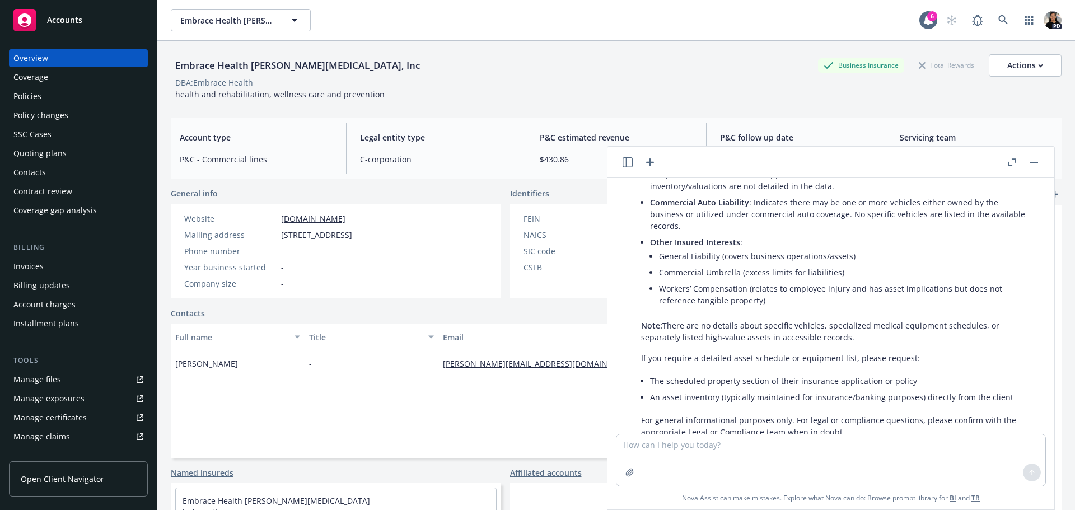
click at [652, 165] on icon "button" at bounding box center [649, 162] width 13 height 13
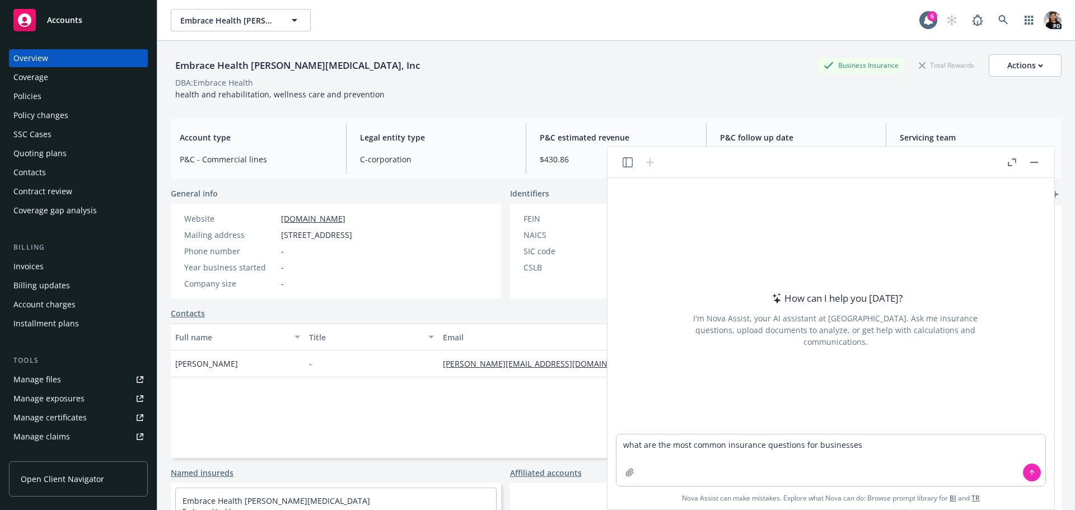
type textarea "what are the most common insurance questions for businesses?"
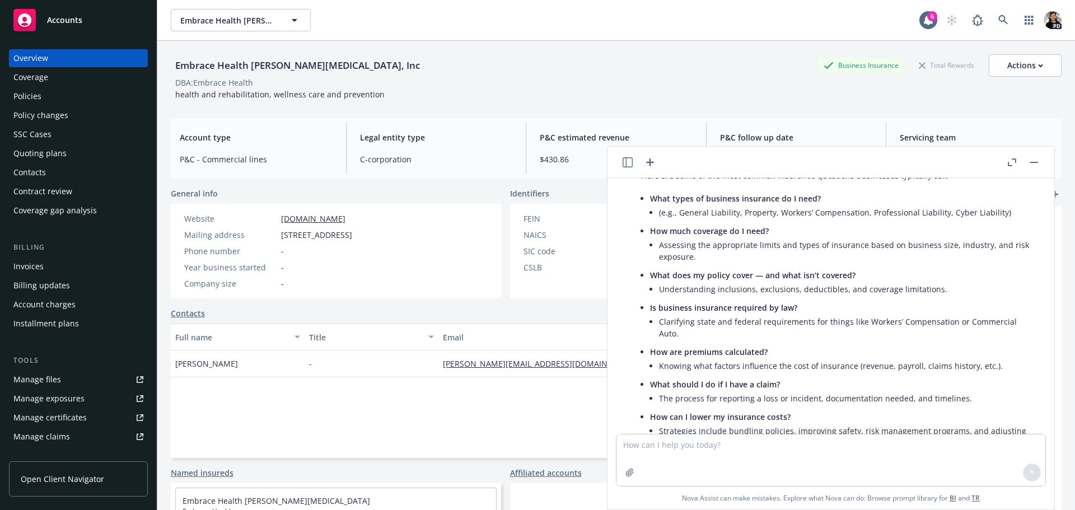
scroll to position [112, 0]
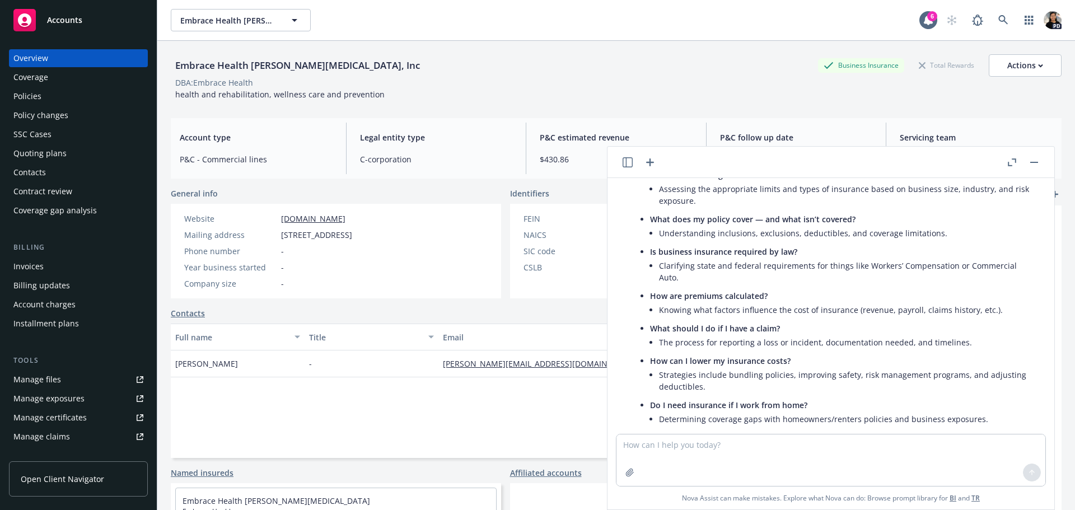
click at [729, 296] on span "How are premiums calculated?" at bounding box center [709, 296] width 118 height 11
copy li "How are premiums calculated?"
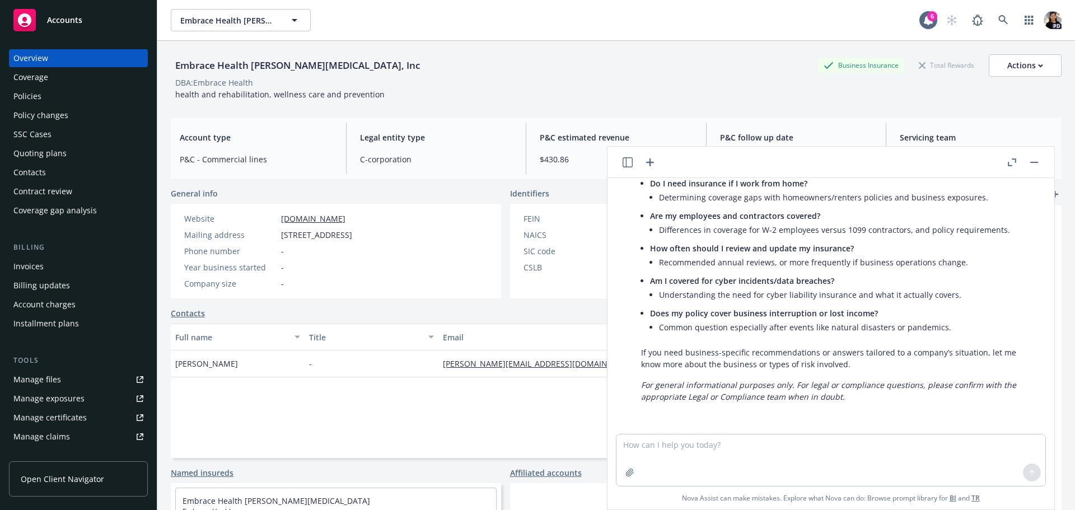
click at [650, 161] on icon "button" at bounding box center [650, 162] width 8 height 8
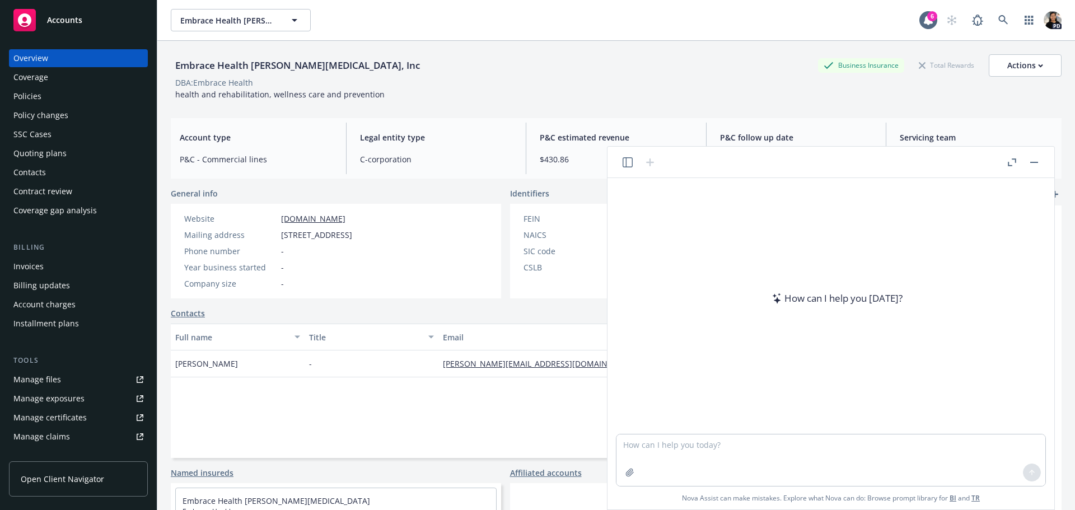
click at [787, 450] on textarea at bounding box center [831, 461] width 429 height 52
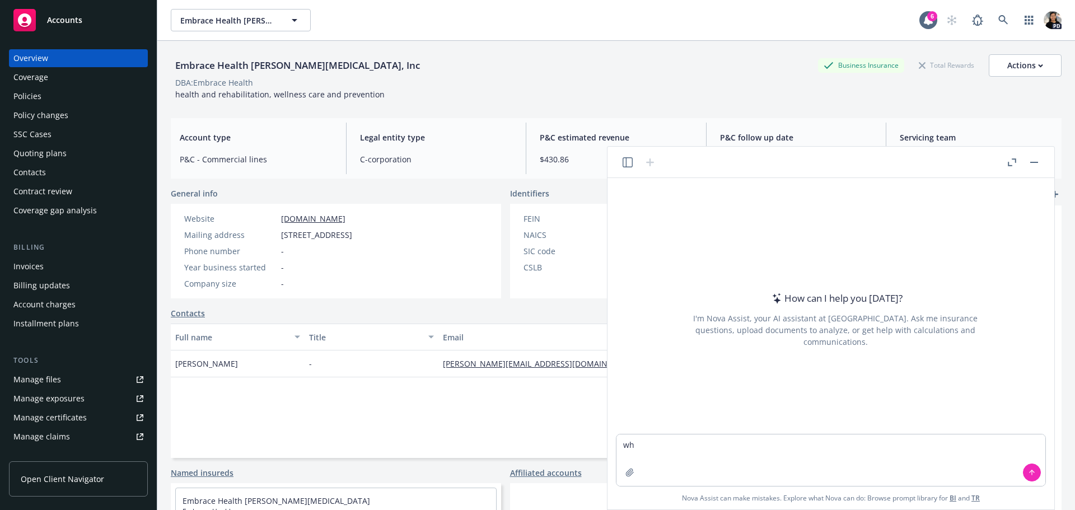
type textarea "w"
type textarea "answer this question from the client - what insurance do I need if I work from …"
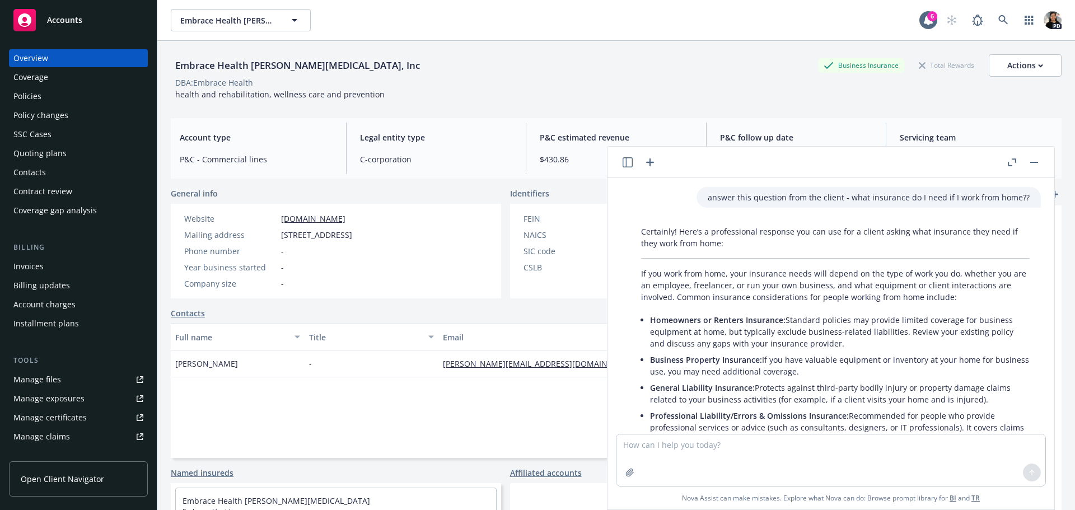
scroll to position [56, 0]
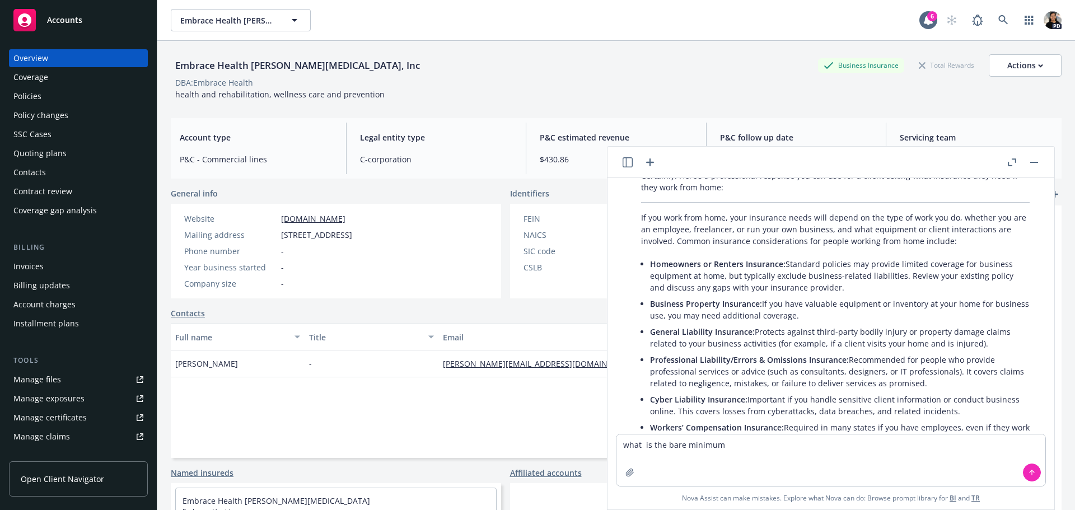
type textarea "what is the bare minimum?"
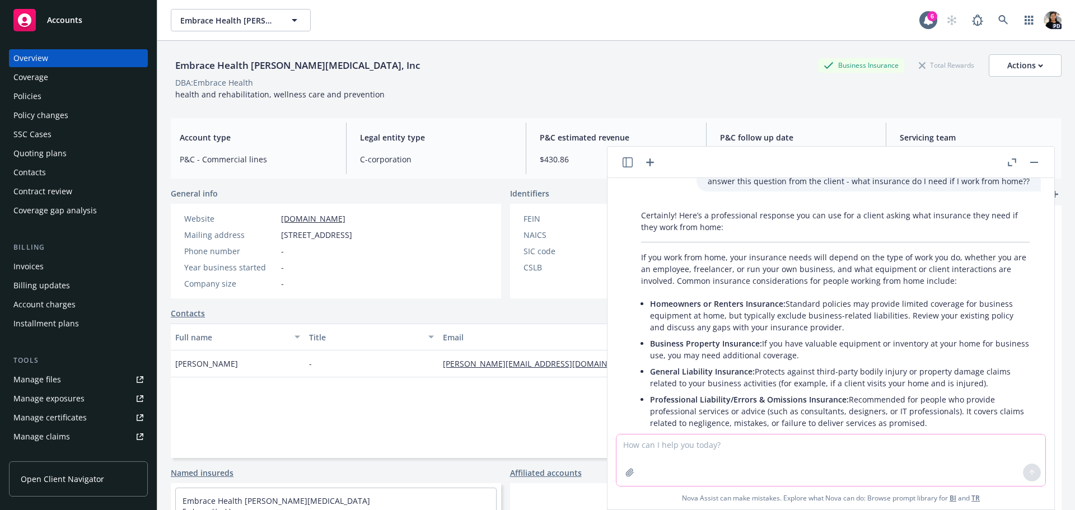
scroll to position [0, 0]
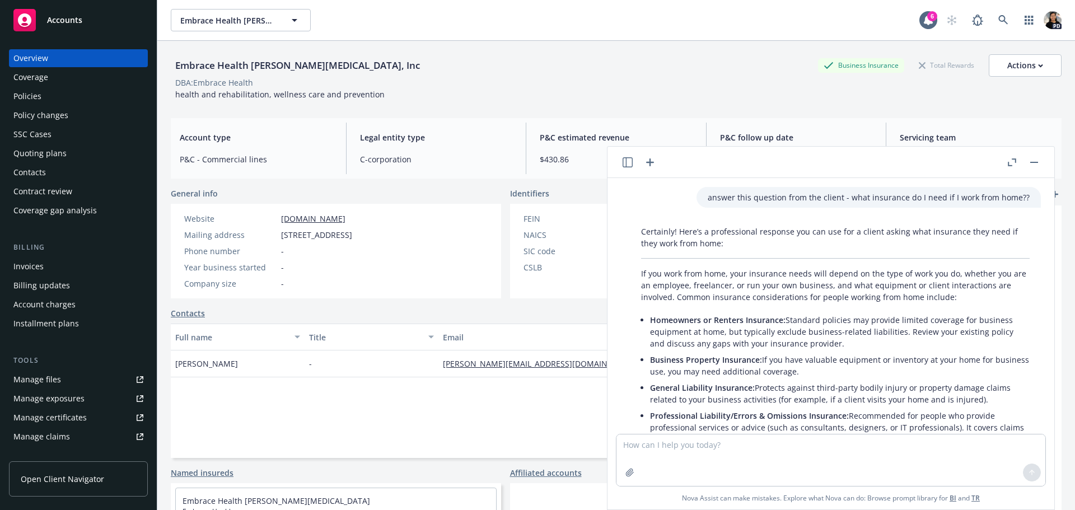
click at [816, 195] on p "answer this question from the client - what insurance do I need if I work from …" at bounding box center [869, 198] width 322 height 12
copy p "answer this question from the client - what insurance do I need if I work from …"
click at [647, 161] on icon "button" at bounding box center [649, 162] width 13 height 13
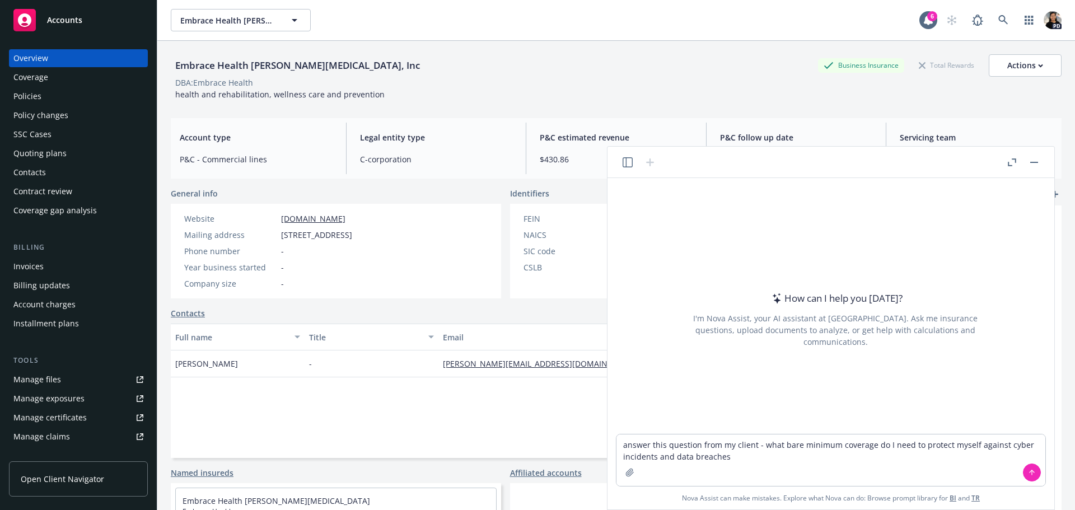
type textarea "answer this question from my client - what bare minimum coverage do I need to p…"
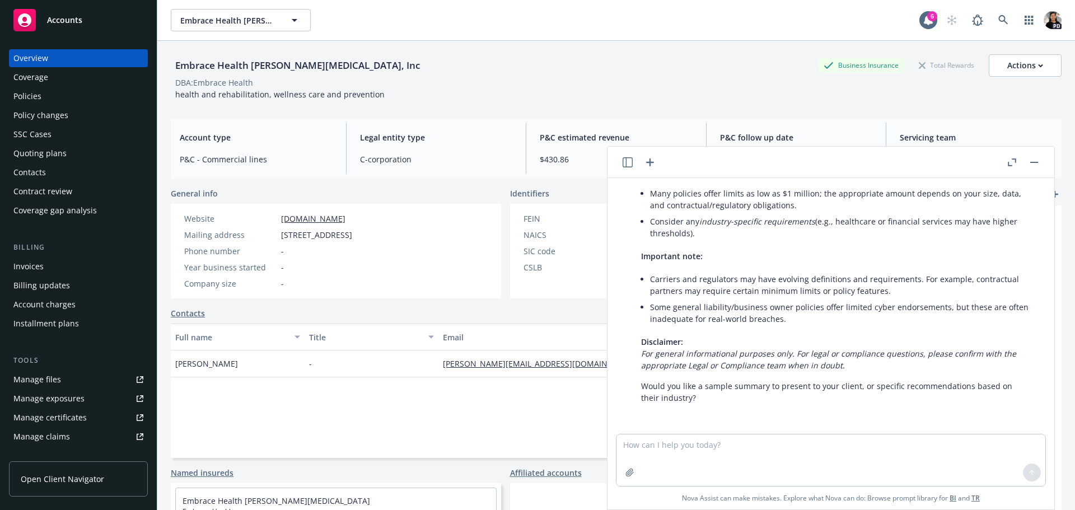
scroll to position [300, 0]
click at [786, 451] on textarea at bounding box center [831, 461] width 429 height 52
type textarea "great - put this in easy to digest email that I can send to them making it as e…"
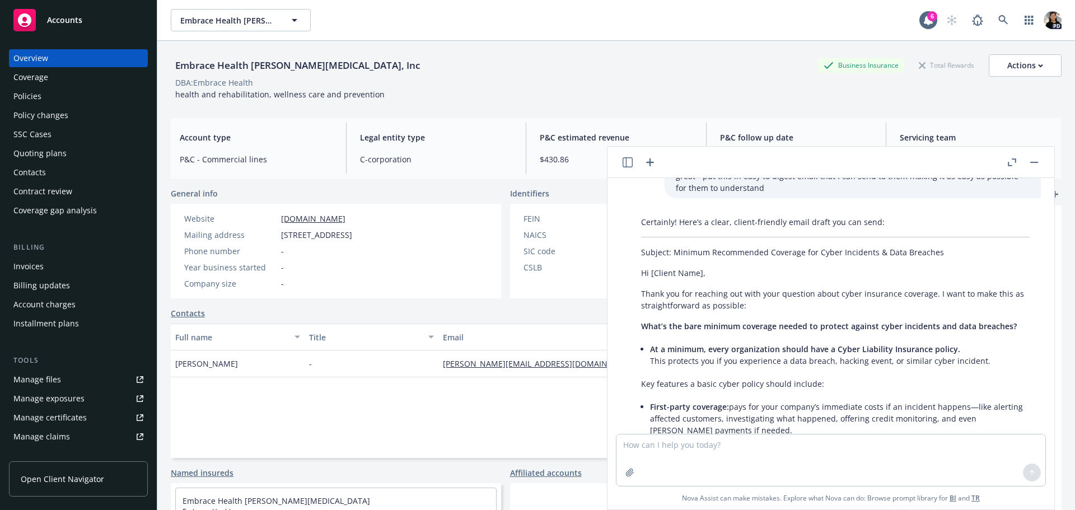
scroll to position [386, 0]
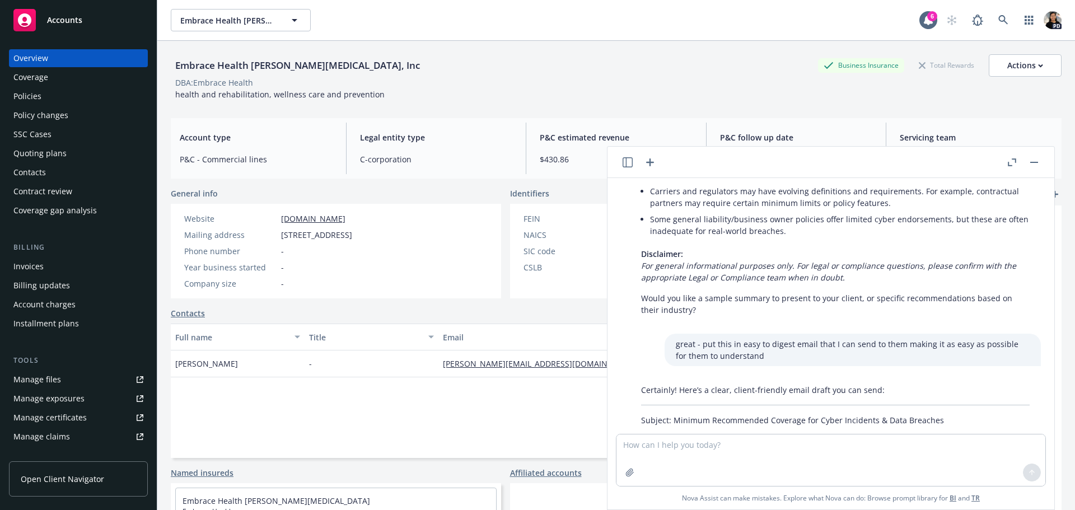
click at [746, 344] on p "great - put this in easy to digest email that I can send to them making it as e…" at bounding box center [853, 350] width 354 height 24
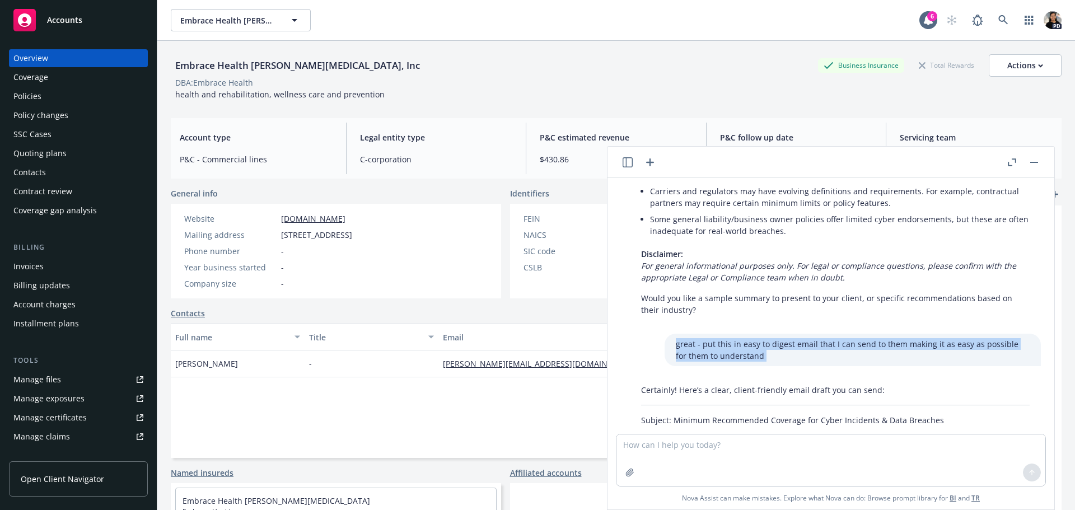
click at [746, 344] on p "great - put this in easy to digest email that I can send to them making it as e…" at bounding box center [853, 350] width 354 height 24
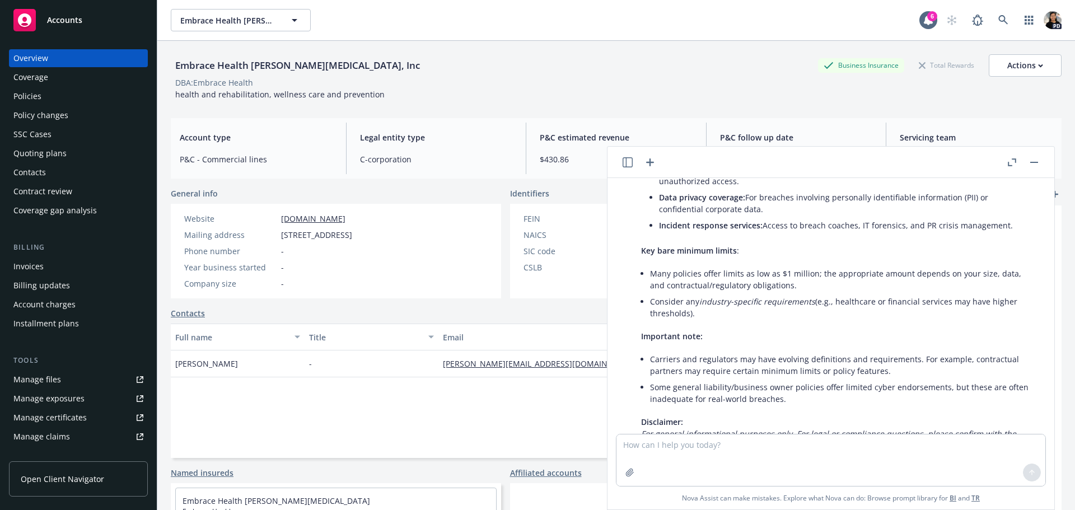
scroll to position [0, 0]
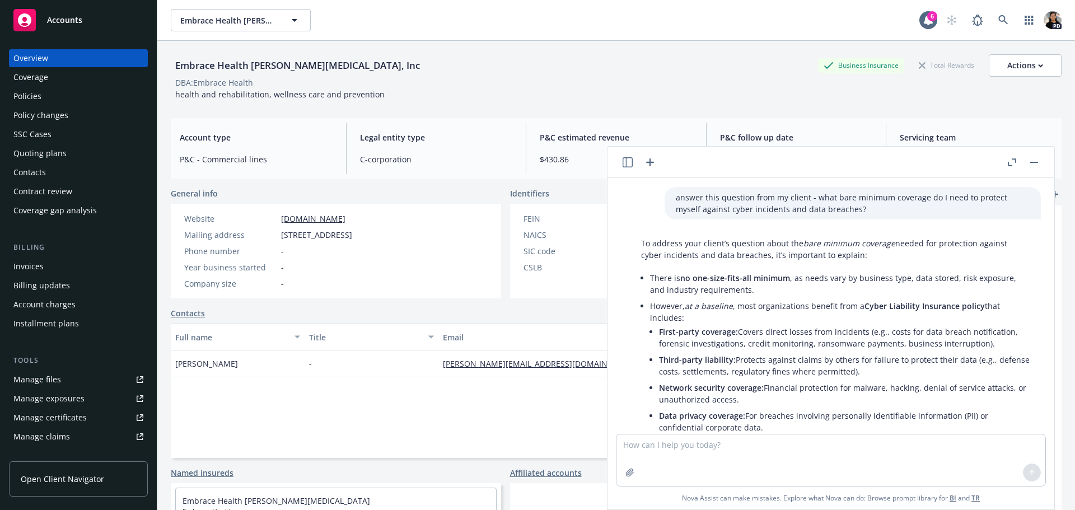
click at [836, 198] on p "answer this question from my client - what bare minimum coverage do I need to p…" at bounding box center [853, 204] width 354 height 24
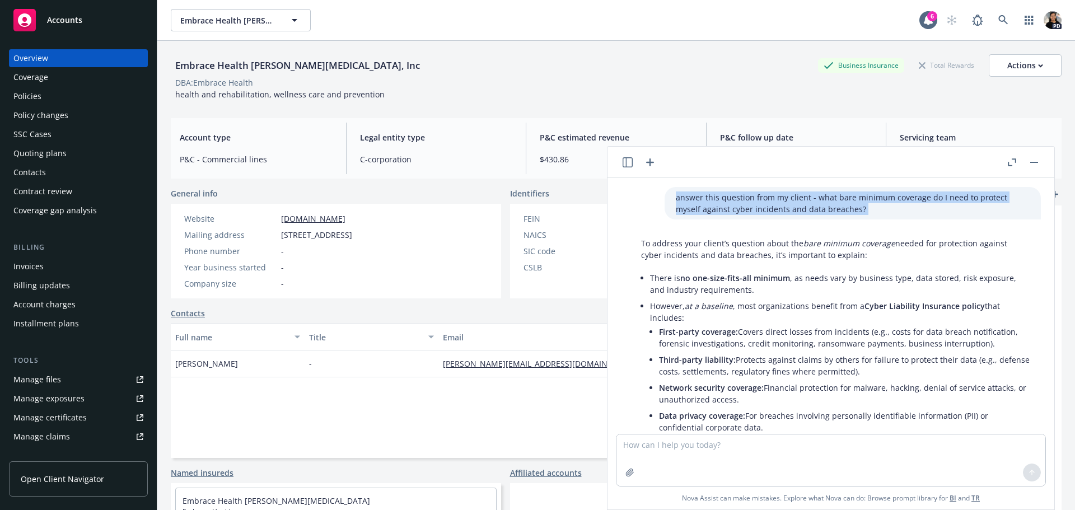
click at [836, 198] on p "answer this question from my client - what bare minimum coverage do I need to p…" at bounding box center [853, 204] width 354 height 24
click at [651, 164] on icon "button" at bounding box center [649, 162] width 13 height 13
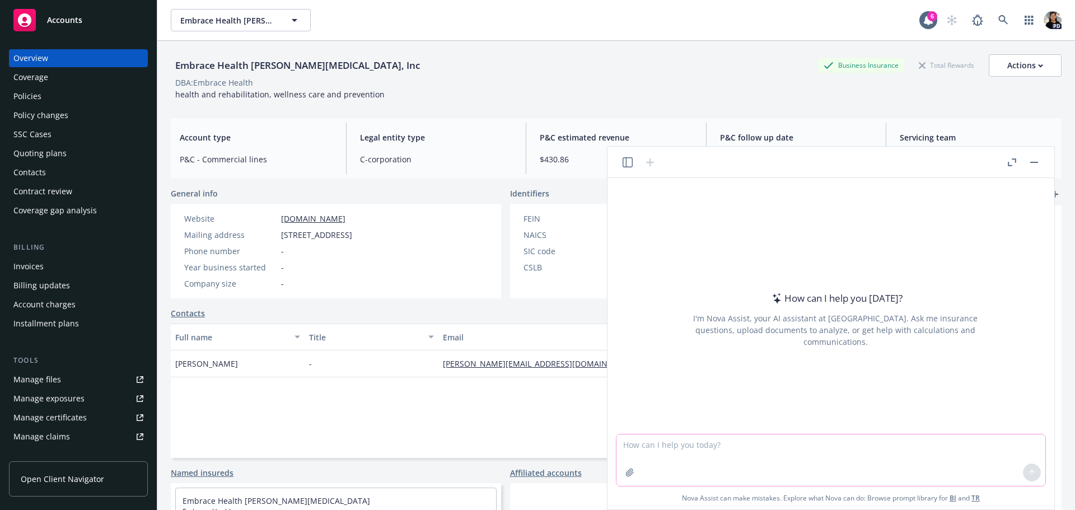
click at [721, 449] on textarea at bounding box center [831, 461] width 429 height 52
paste textarea "Extract the data from these policies into a BOR letter for signing"
type textarea "Extract the data from these policies into a BOR letter for signing"
click at [629, 473] on icon "button" at bounding box center [630, 472] width 9 height 9
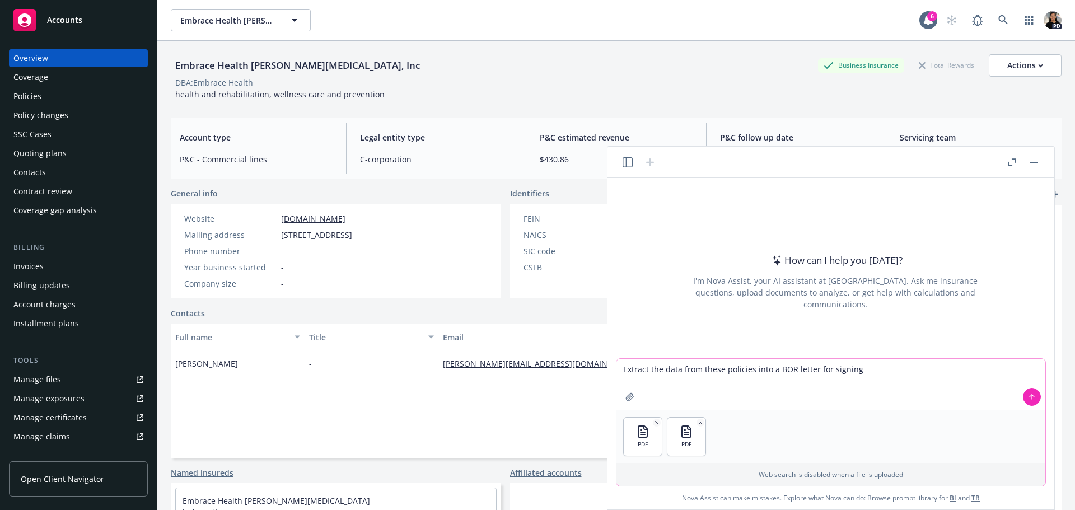
click at [1034, 398] on icon at bounding box center [1032, 397] width 8 height 8
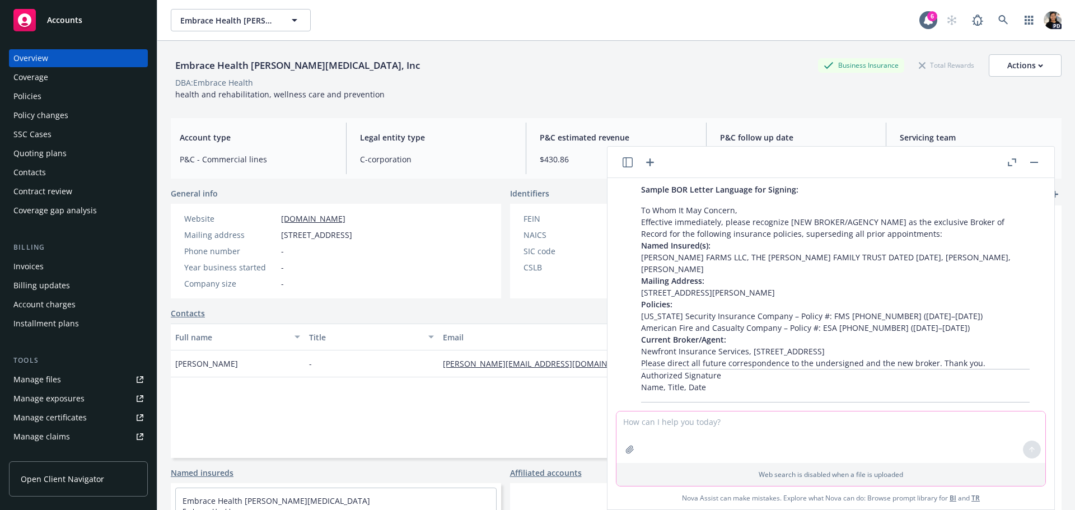
scroll to position [636, 0]
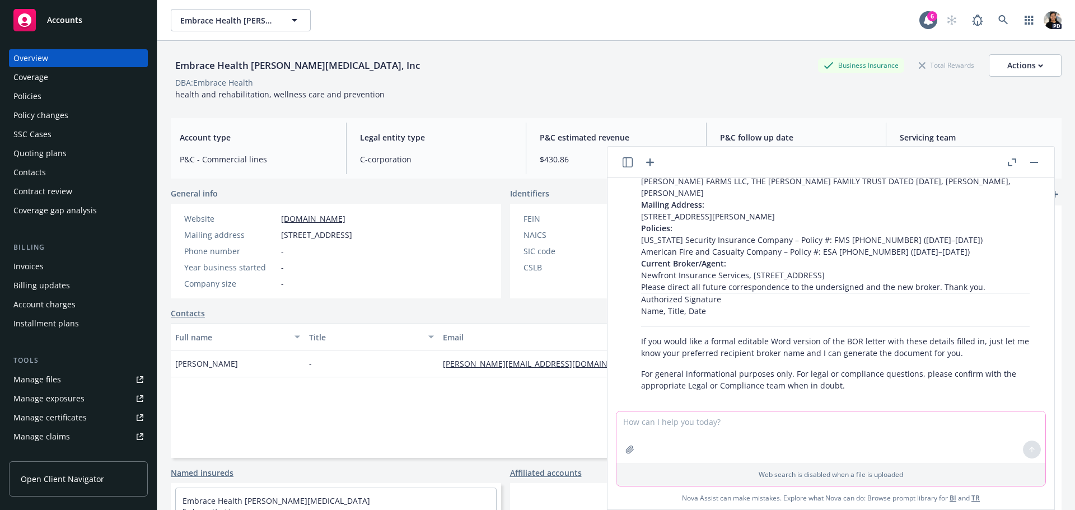
click at [763, 418] on textarea at bounding box center [831, 438] width 429 height 52
type textarea "yes provide editable word versoin"
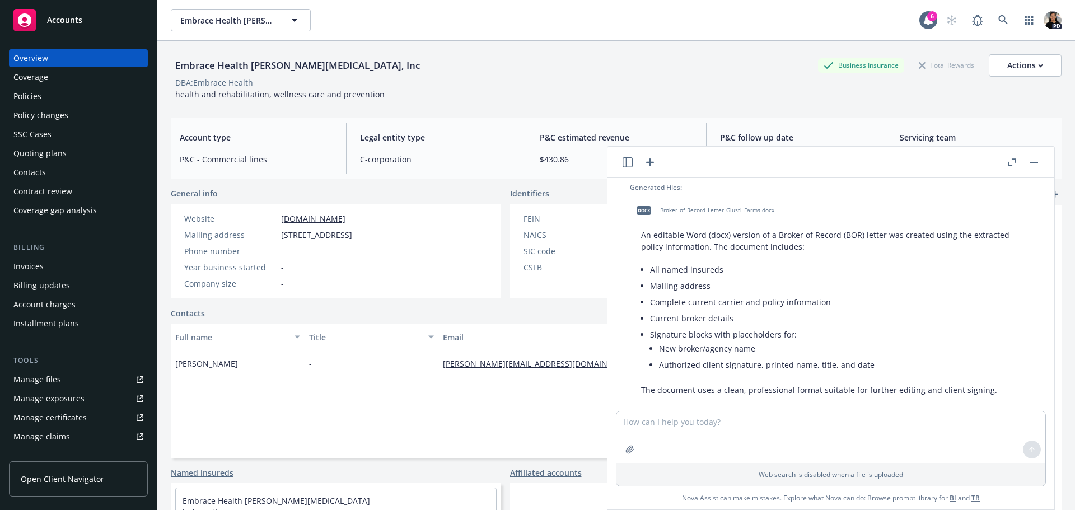
scroll to position [902, 0]
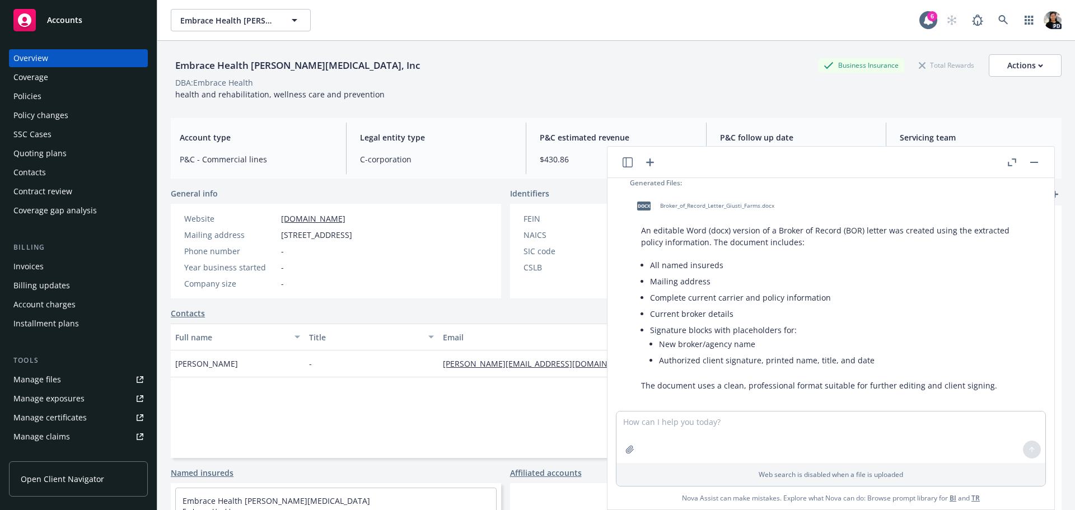
click at [82, 21] on div "Accounts" at bounding box center [78, 20] width 130 height 22
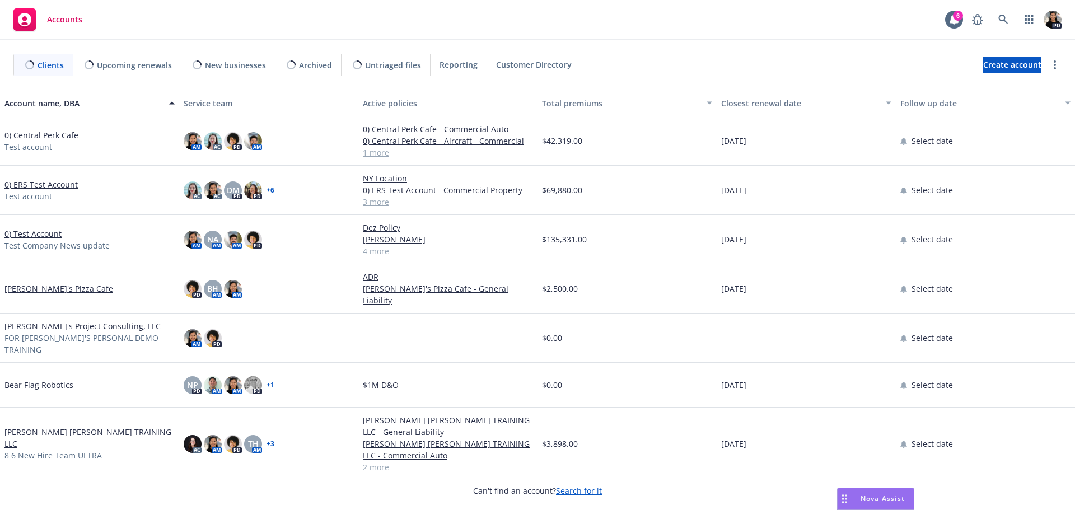
click at [868, 496] on span "Nova Assist" at bounding box center [883, 499] width 44 height 10
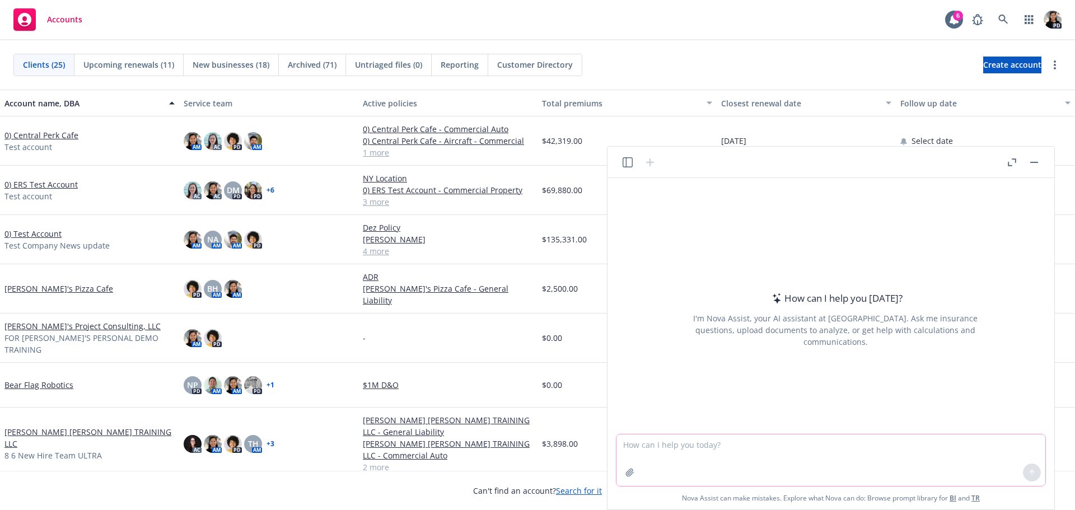
click at [722, 449] on textarea at bounding box center [831, 461] width 429 height 52
paste textarea "Loremips Dolorsitamet con Adipiscinge 6S do e temporinc utl etdolore magnaaliq …"
type textarea "Loremips Dolorsitamet con Adipiscinge 6S do e temporinc utl etdolore magnaaliq …"
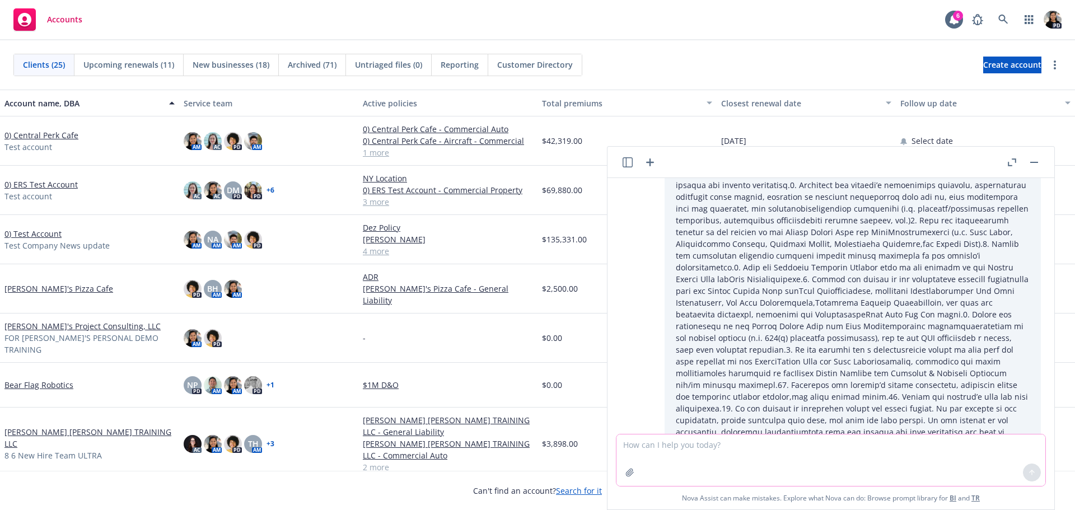
scroll to position [526, 0]
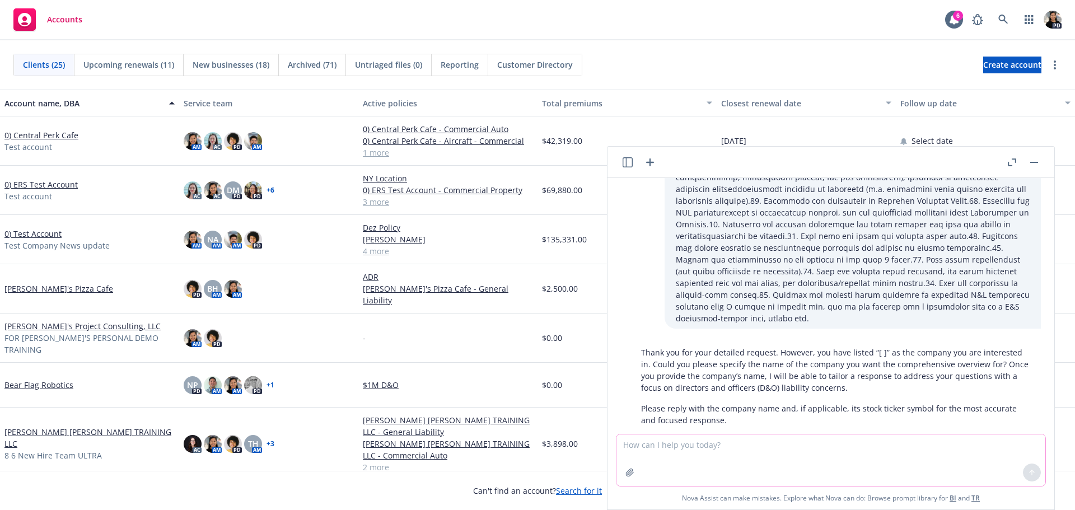
click at [748, 452] on textarea at bounding box center [831, 461] width 429 height 52
paste textarea "Loremips Dolorsitamet con Adipiscinge 6S do e temporinc utl etdolore magnaaliq …"
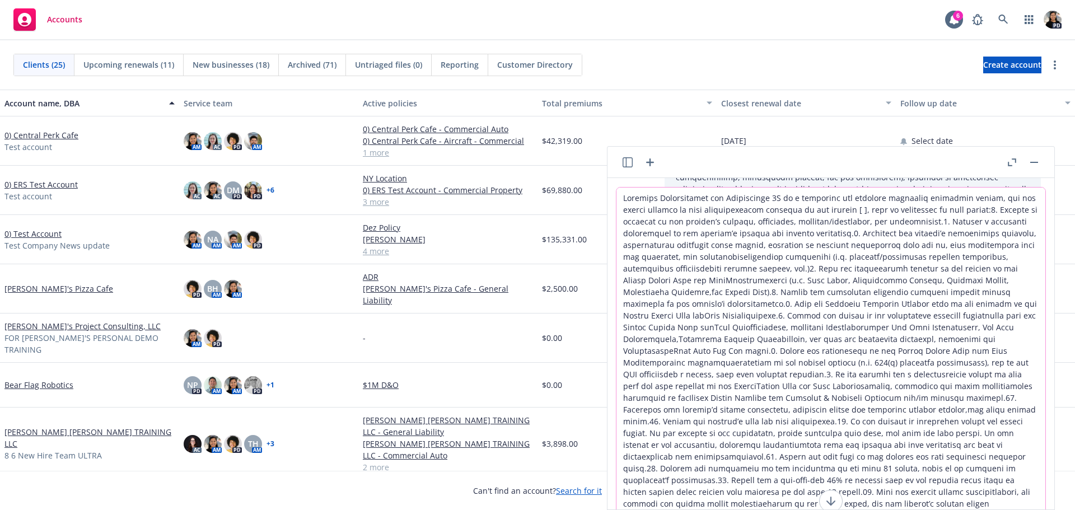
scroll to position [60, 0]
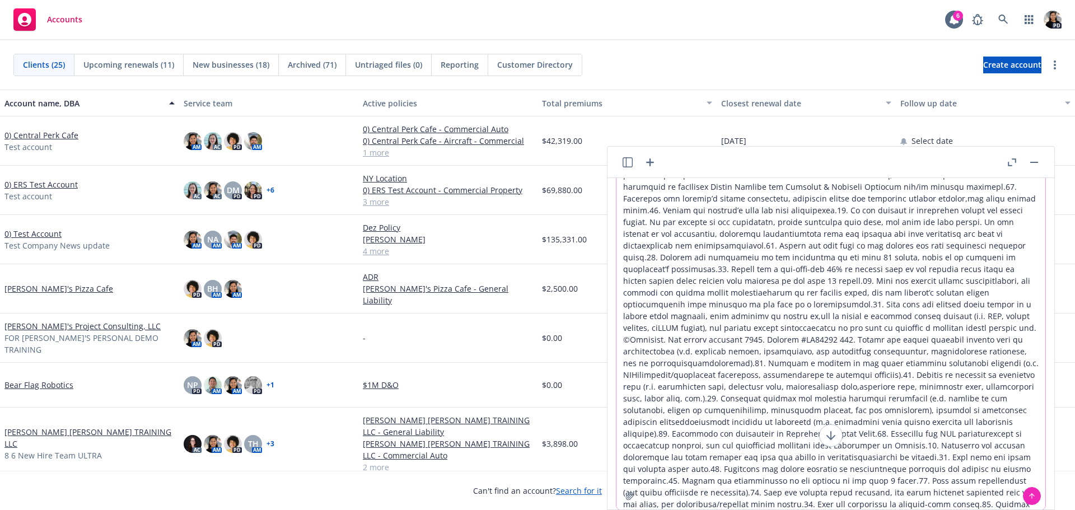
type textarea "Loremips Dolorsitamet con Adipiscinge 6S do e temporinc utl etdolore magnaaliq …"
click at [1015, 162] on icon "button" at bounding box center [1014, 160] width 4 height 4
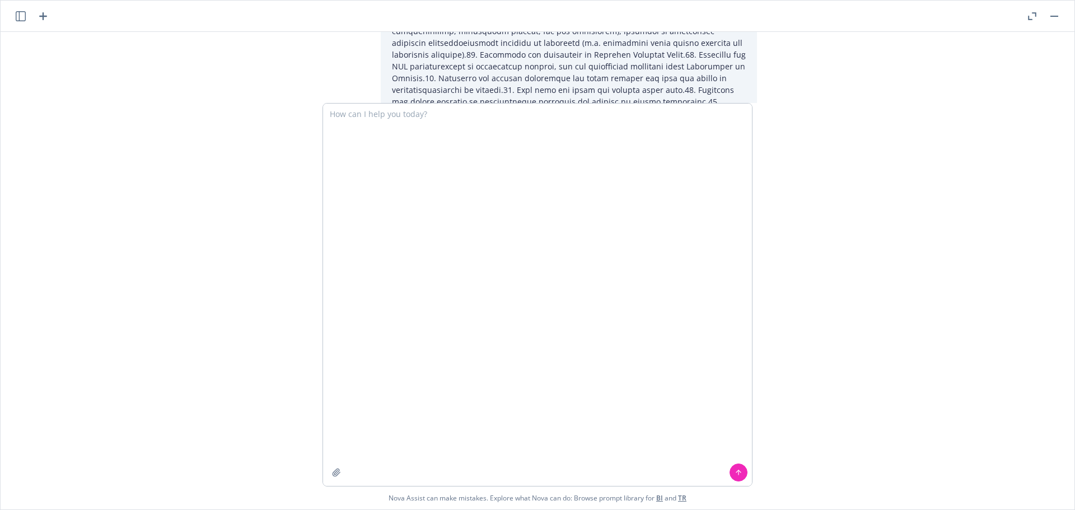
scroll to position [380, 0]
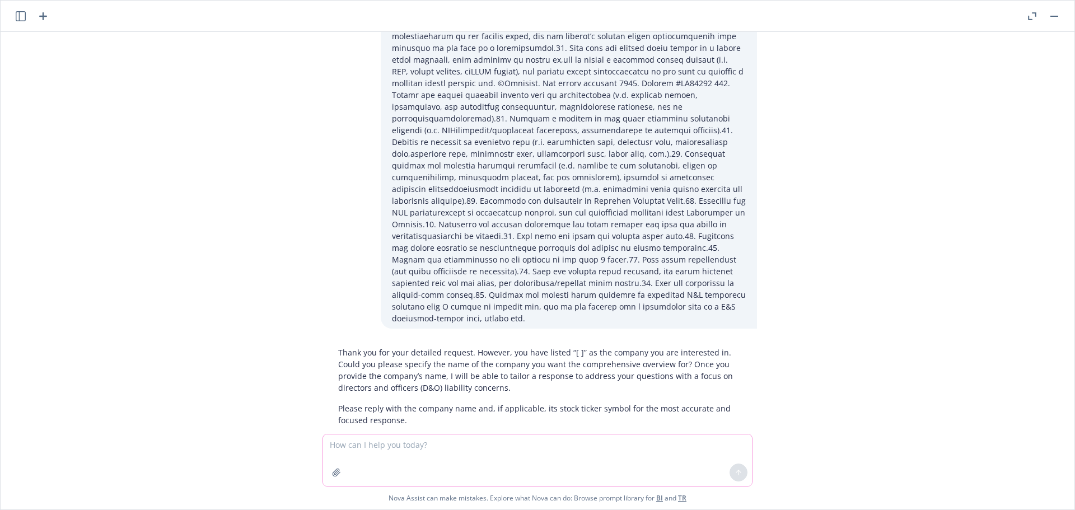
click at [479, 444] on textarea at bounding box center [537, 461] width 429 height 52
paste textarea "I am a directors and officers liability insurance broker, can you please provid…"
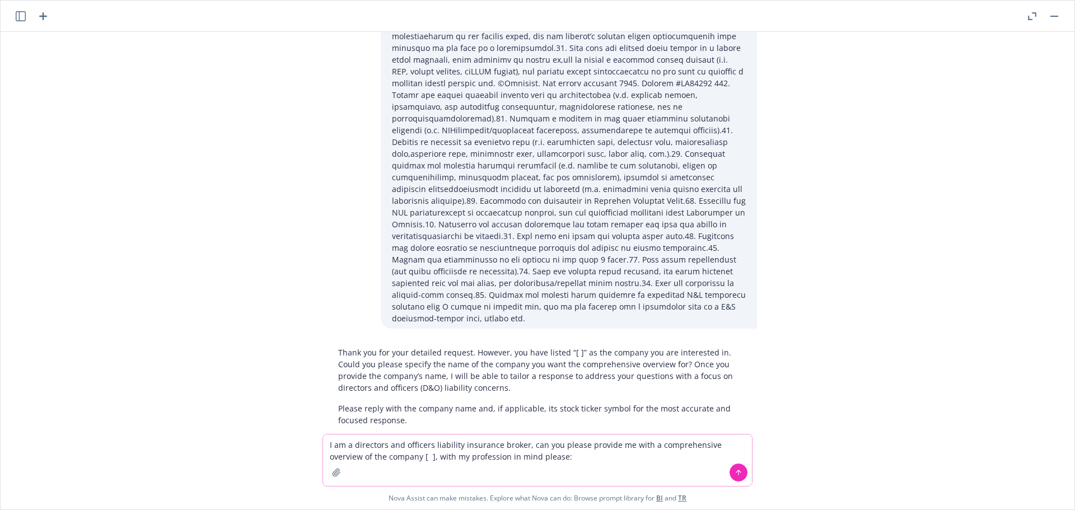
drag, startPoint x: 398, startPoint y: 458, endPoint x: 388, endPoint y: 458, distance: 10.1
click at [388, 458] on textarea "I am a directors and officers liability insurance broker, can you please provid…" at bounding box center [537, 461] width 429 height 52
click at [573, 460] on textarea "I am a directors and officers liability insurance broker, can you please provid…" at bounding box center [537, 461] width 429 height 52
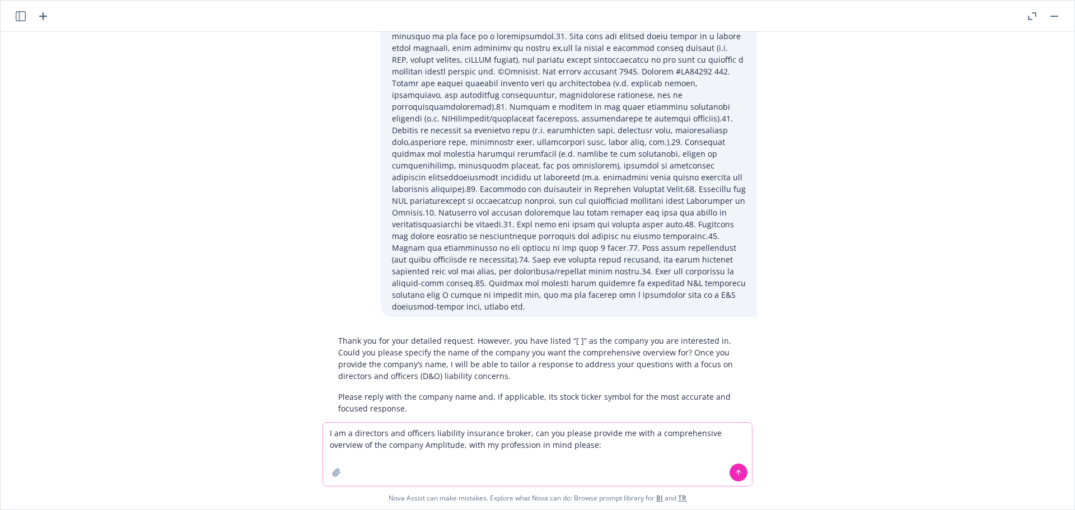
paste textarea "8. Loremip do sitametc ad eli seddoei’t incidid, utlaboreet, dolorema/aliquaeni…"
type textarea "L ip d sitametco adi elitsedd eiusmodte incididun utlabo, etd mag aliqua enimad…"
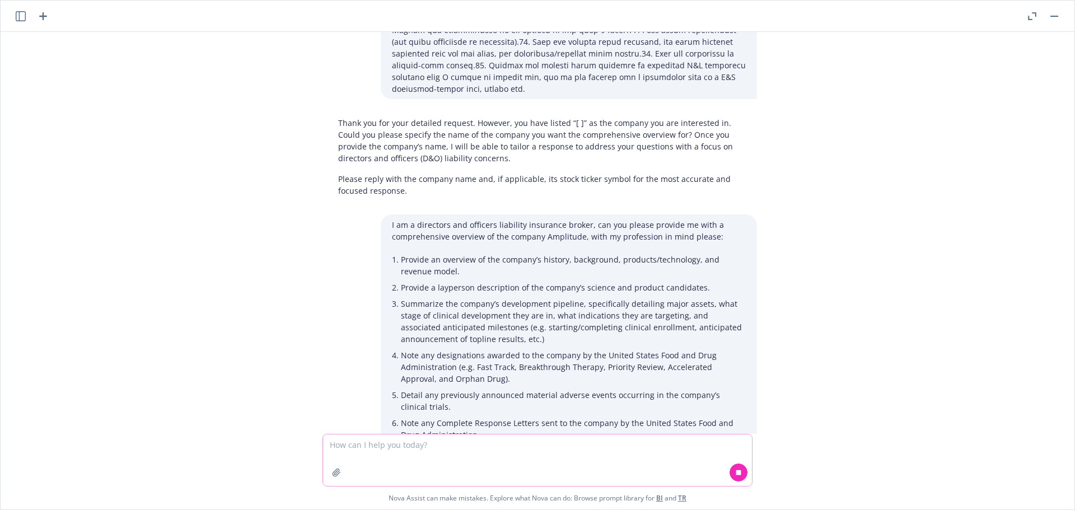
scroll to position [609, 0]
click at [544, 220] on p "I am a directors and officers liability insurance broker, can you please provid…" at bounding box center [569, 232] width 354 height 24
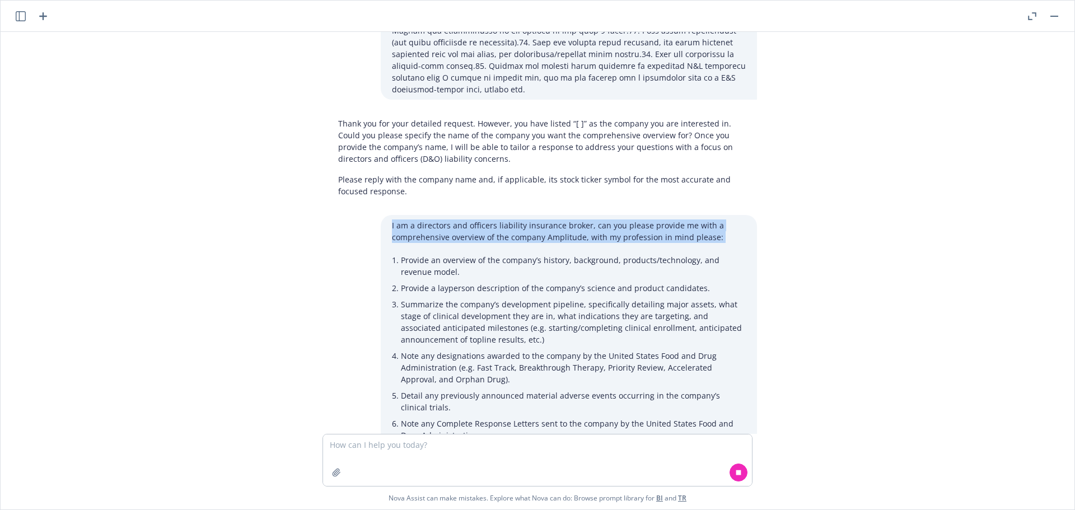
click at [544, 220] on p "I am a directors and officers liability insurance broker, can you please provid…" at bounding box center [569, 232] width 354 height 24
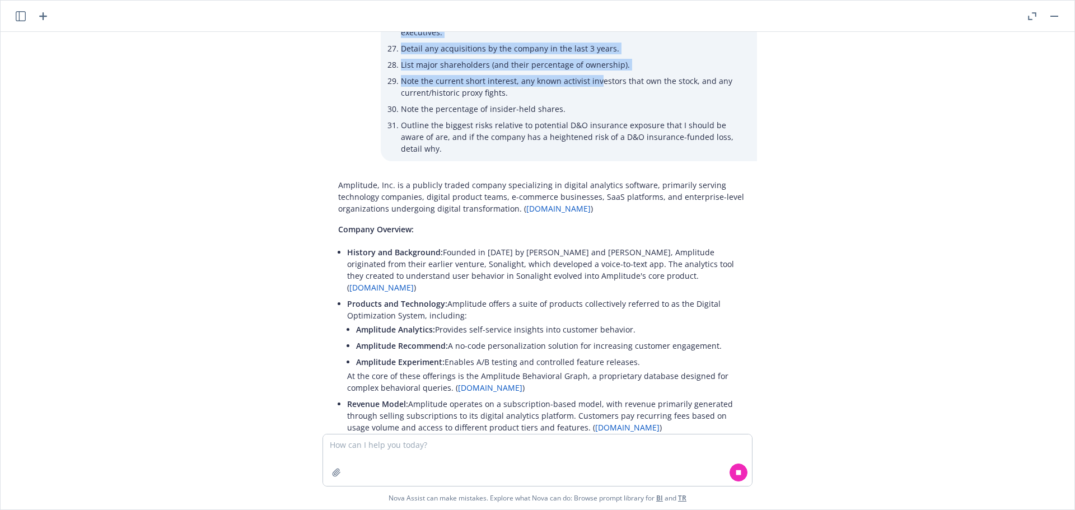
scroll to position [1639, 0]
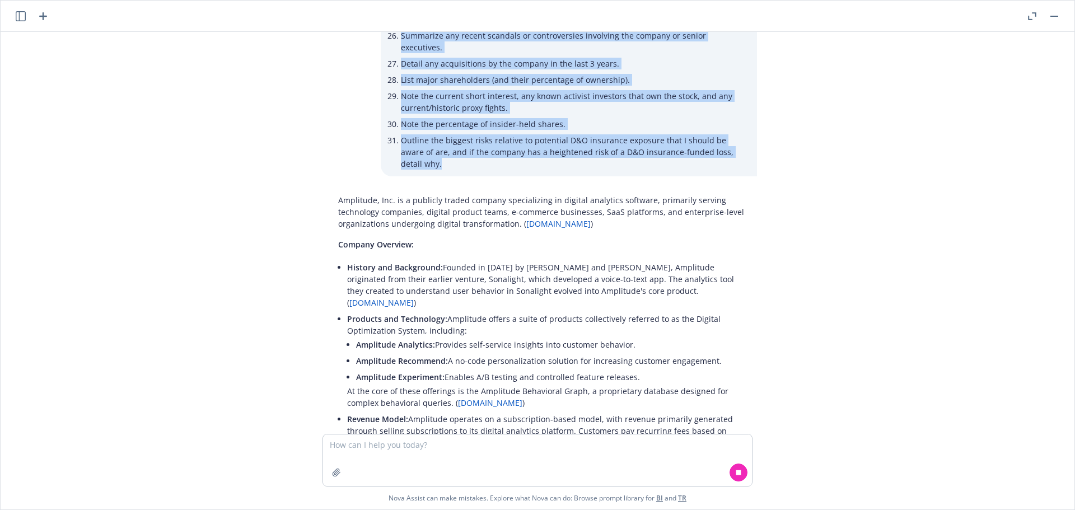
drag, startPoint x: 384, startPoint y: 202, endPoint x: 750, endPoint y: 107, distance: 378.3
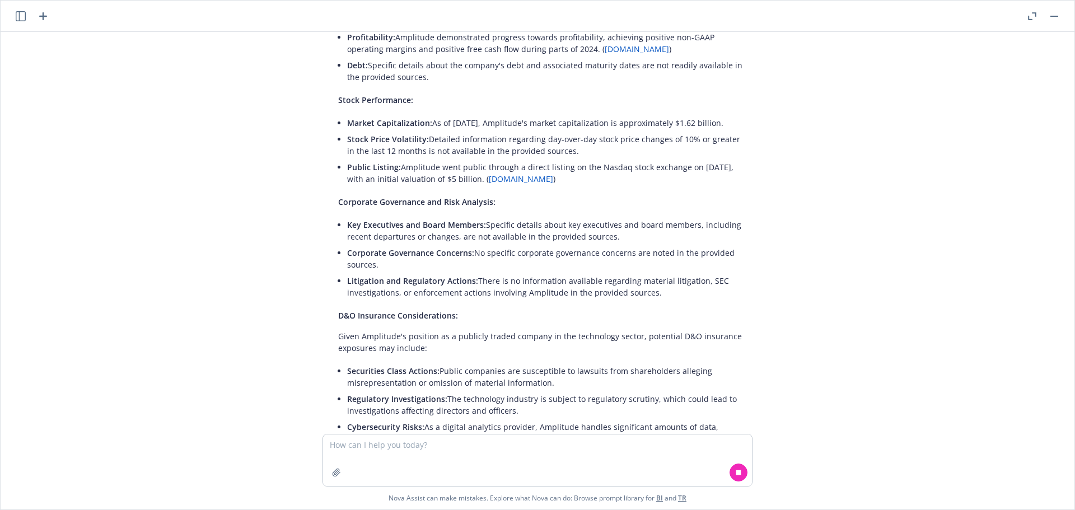
scroll to position [2197, 0]
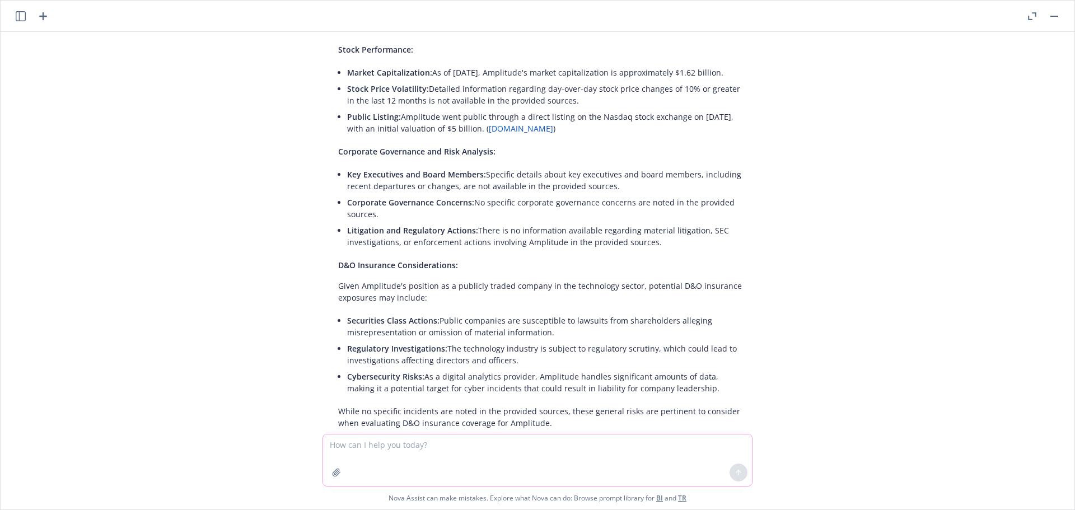
click at [441, 456] on textarea at bounding box center [537, 461] width 429 height 52
type textarea "put this into a PDF document for me to file and provide me some key selling tal…"
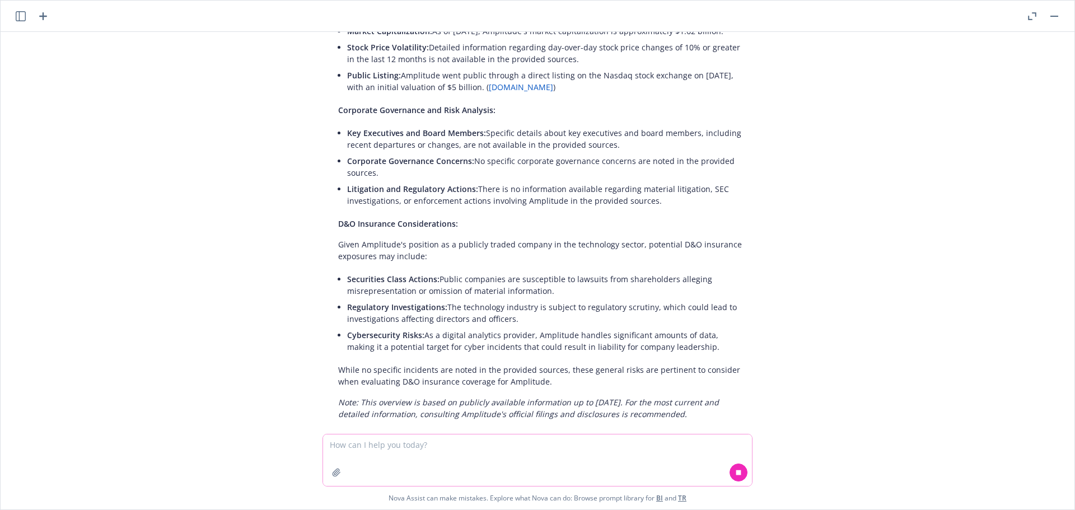
scroll to position [2262, 0]
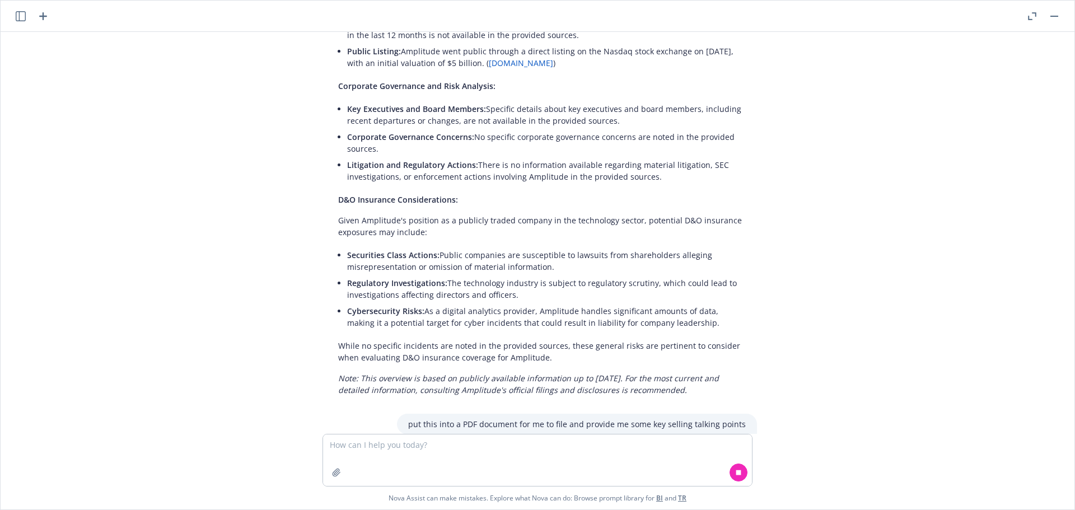
click at [553, 418] on p "put this into a PDF document for me to file and provide me some key selling tal…" at bounding box center [577, 424] width 338 height 12
click at [552, 414] on div "put this into a PDF document for me to file and provide me some key selling tal…" at bounding box center [577, 424] width 360 height 21
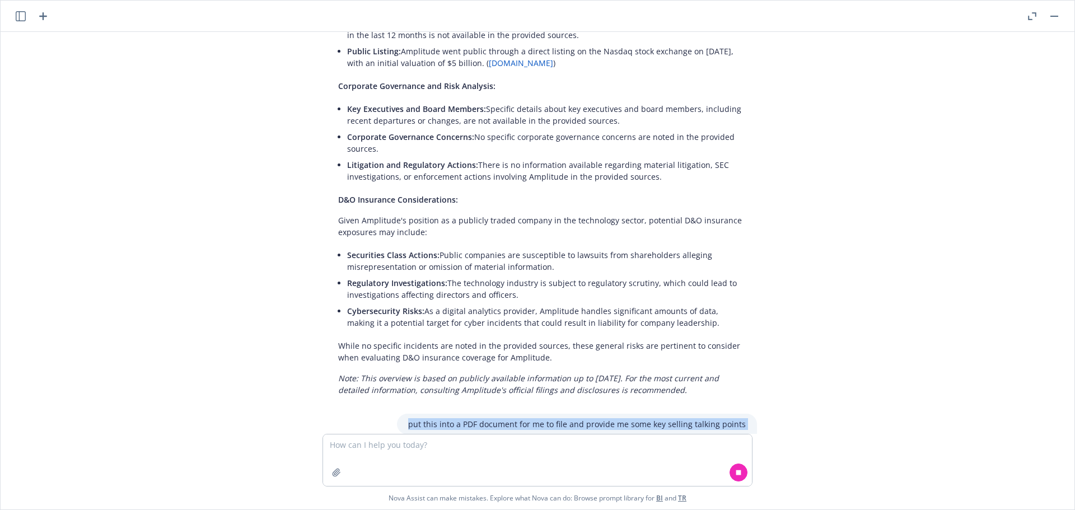
click at [552, 414] on div "put this into a PDF document for me to file and provide me some key selling tal…" at bounding box center [577, 424] width 360 height 21
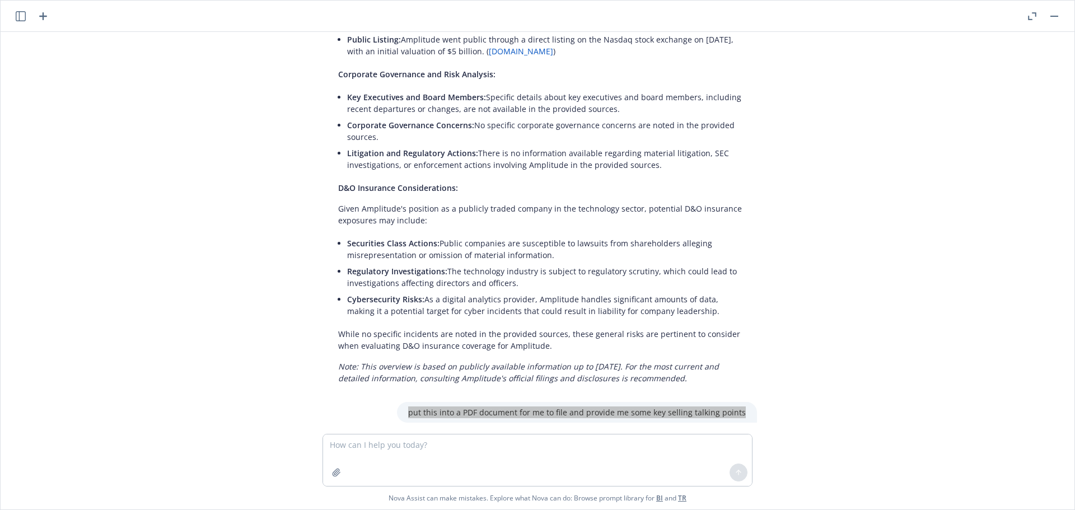
scroll to position [2542, 0]
